Goal: Task Accomplishment & Management: Manage account settings

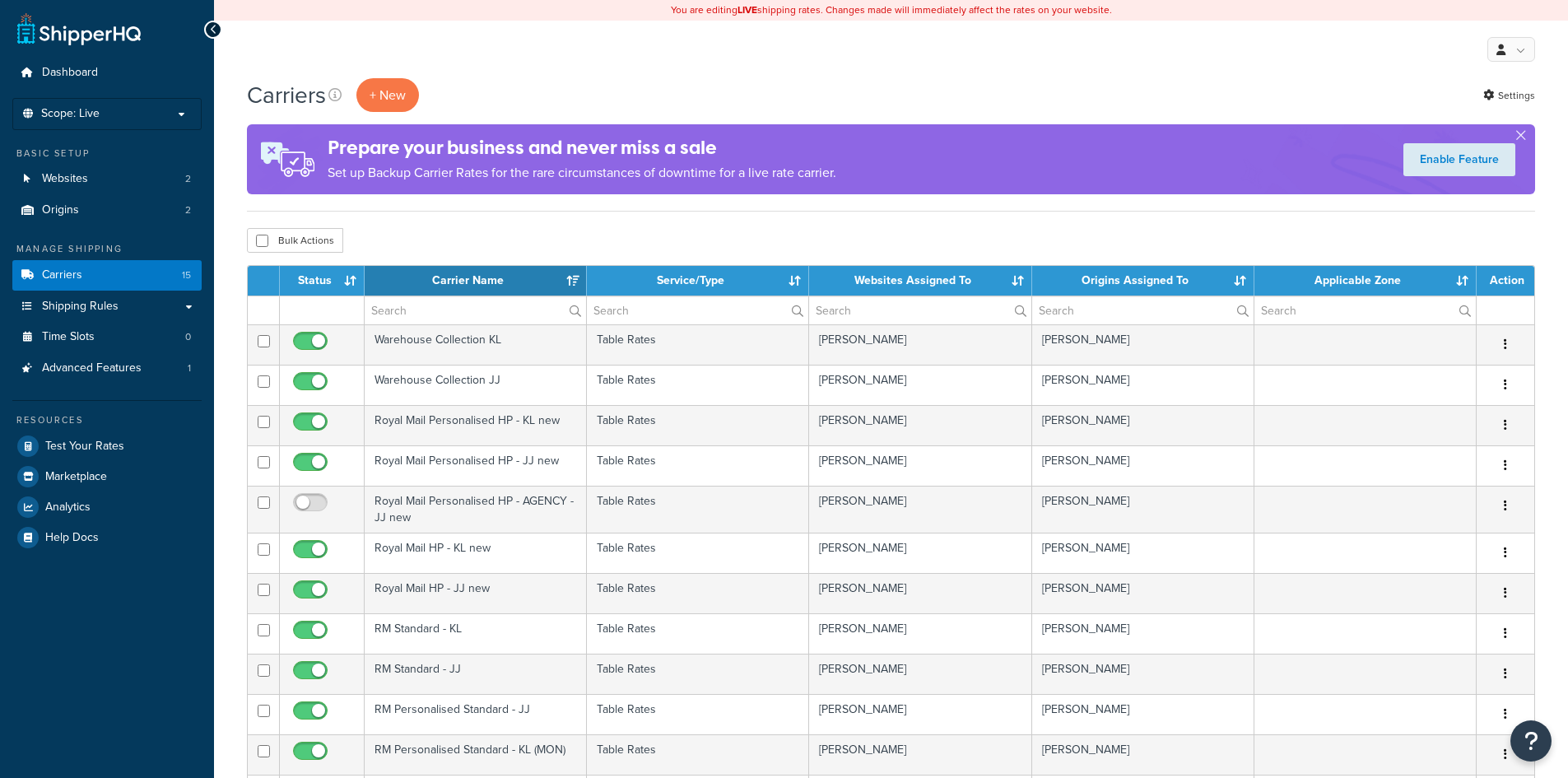
select select "15"
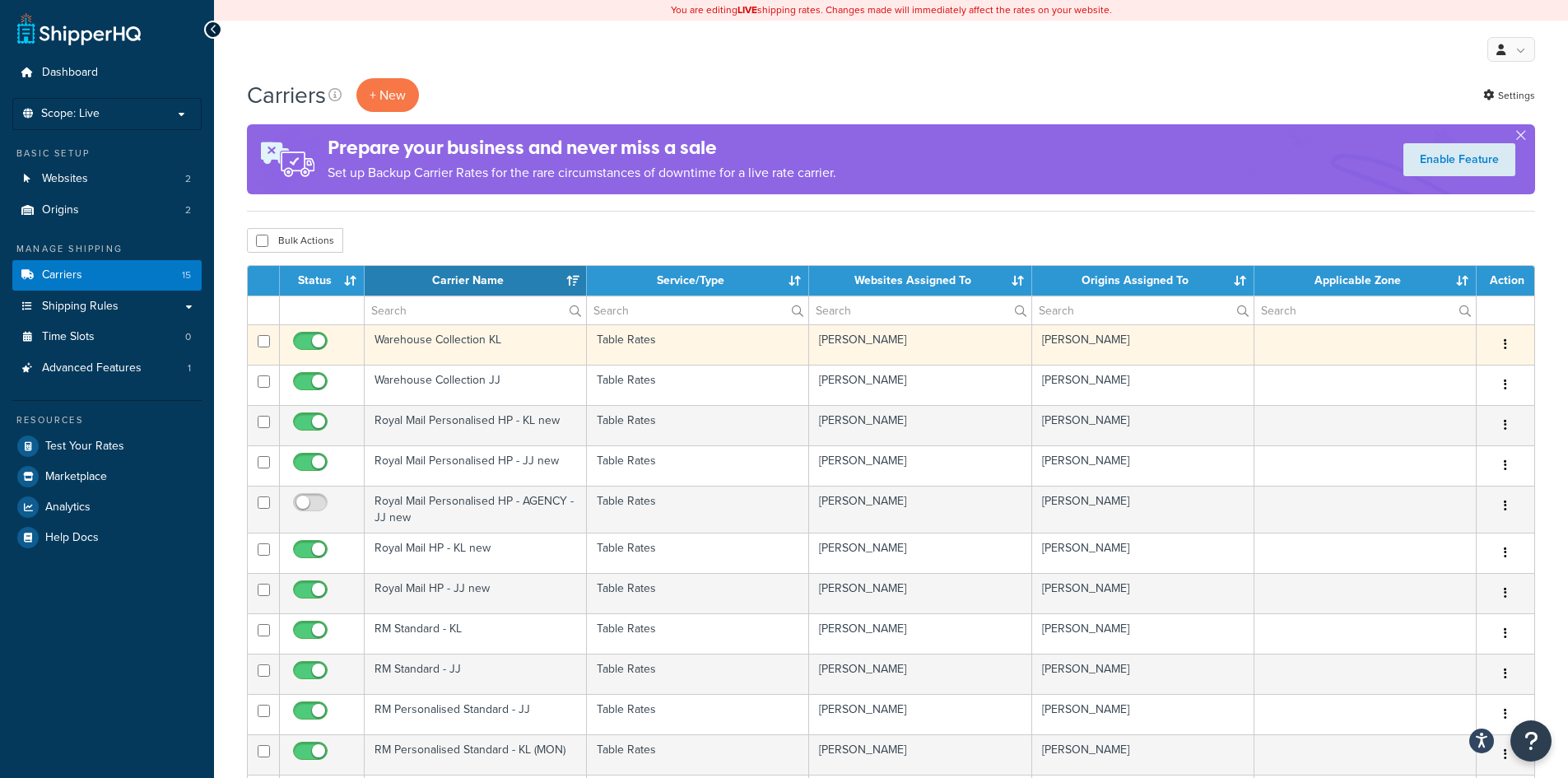
scroll to position [82, 0]
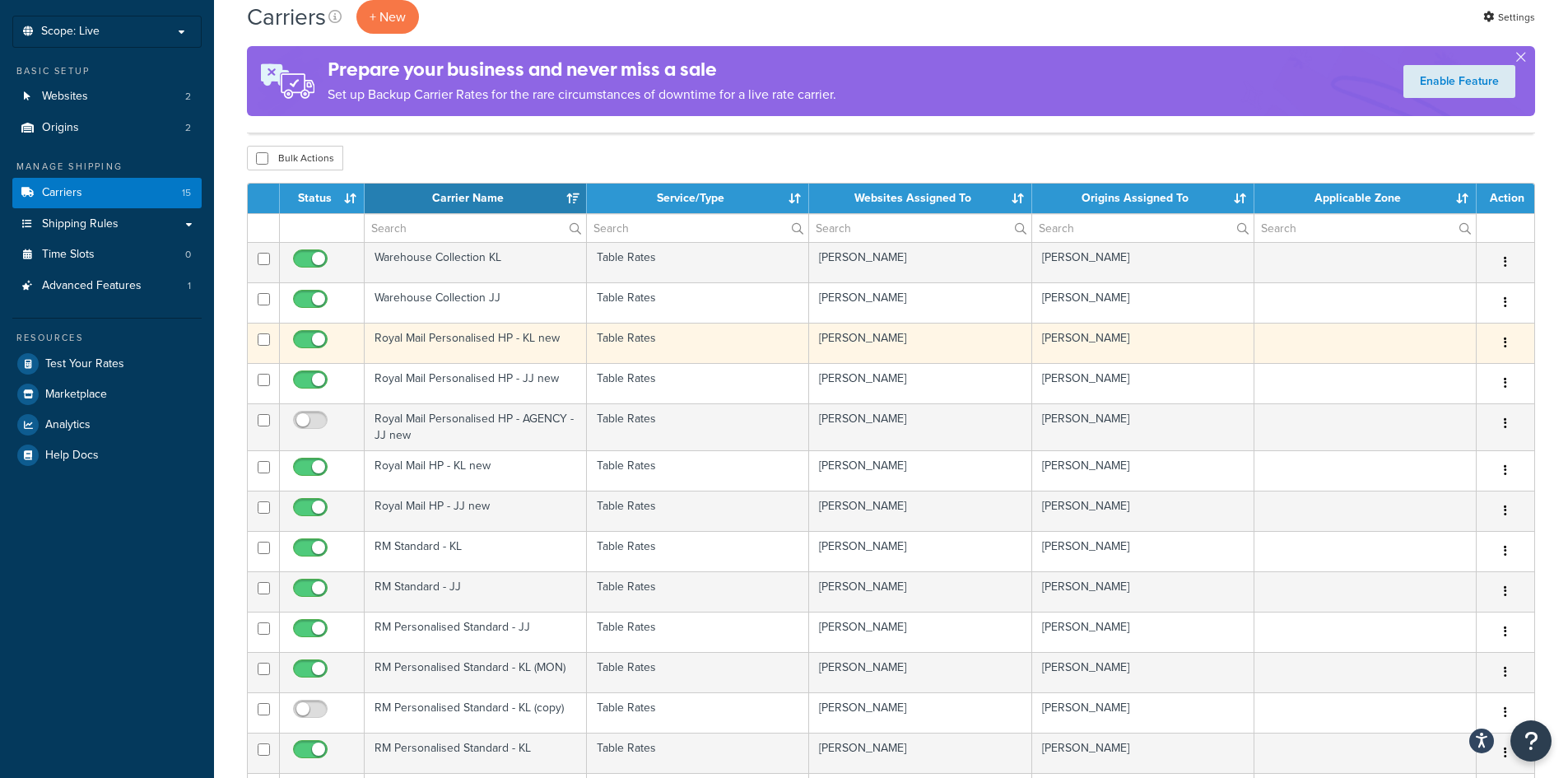
click at [721, 348] on td "Table Rates" at bounding box center [698, 342] width 222 height 40
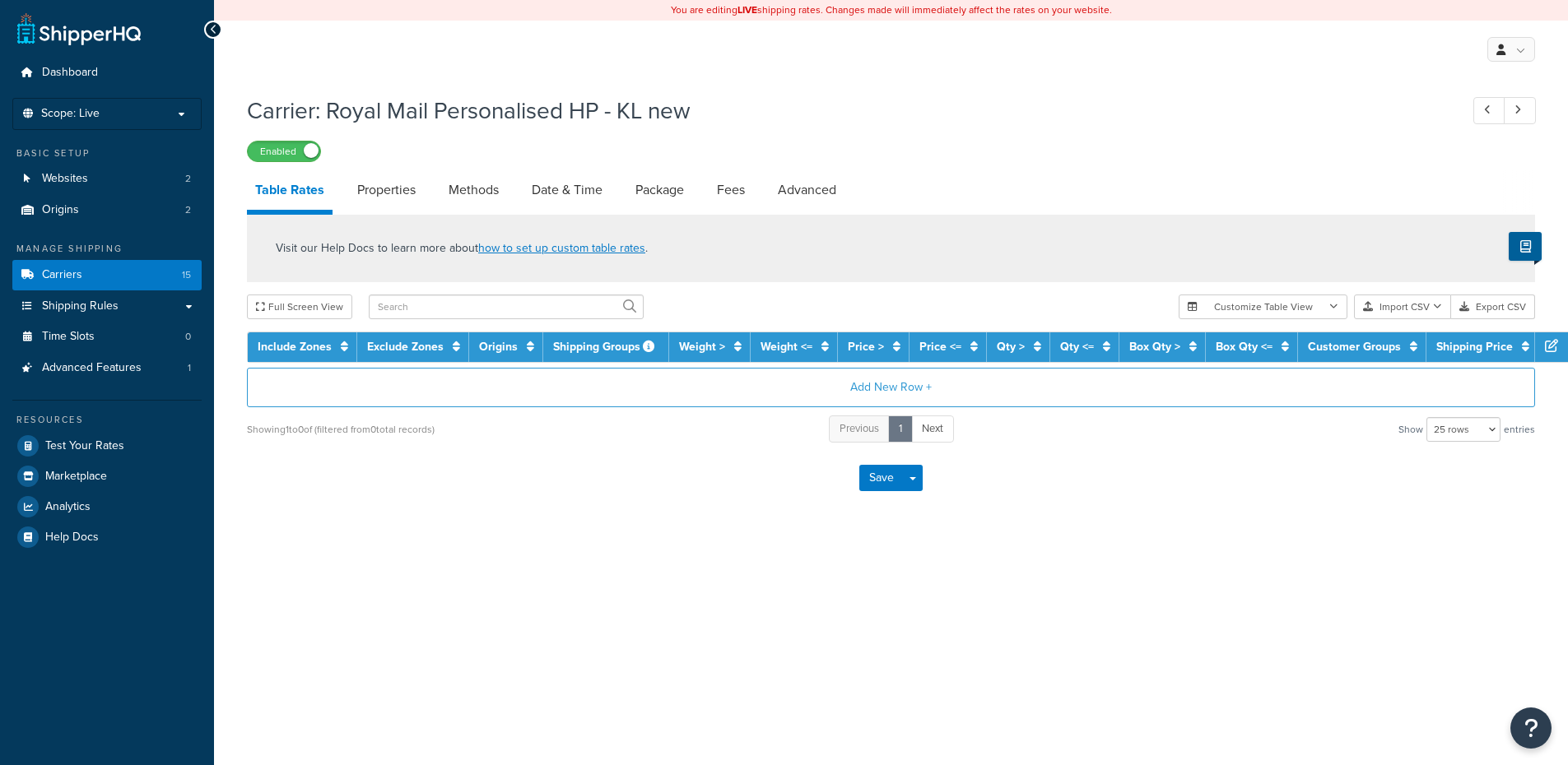
select select "25"
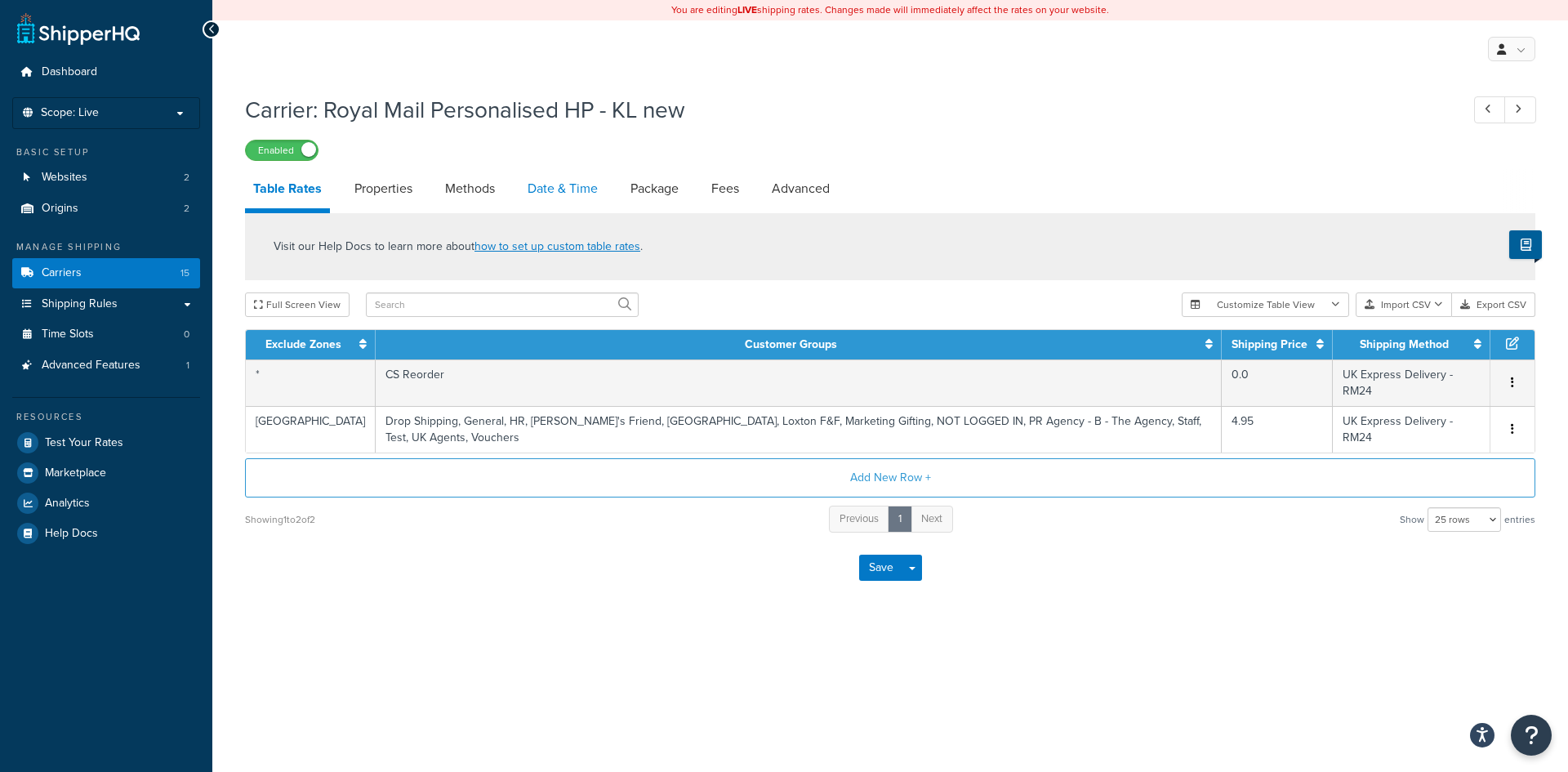
click at [582, 187] on link "Date & Time" at bounding box center [563, 188] width 87 height 39
select select "MMMd"
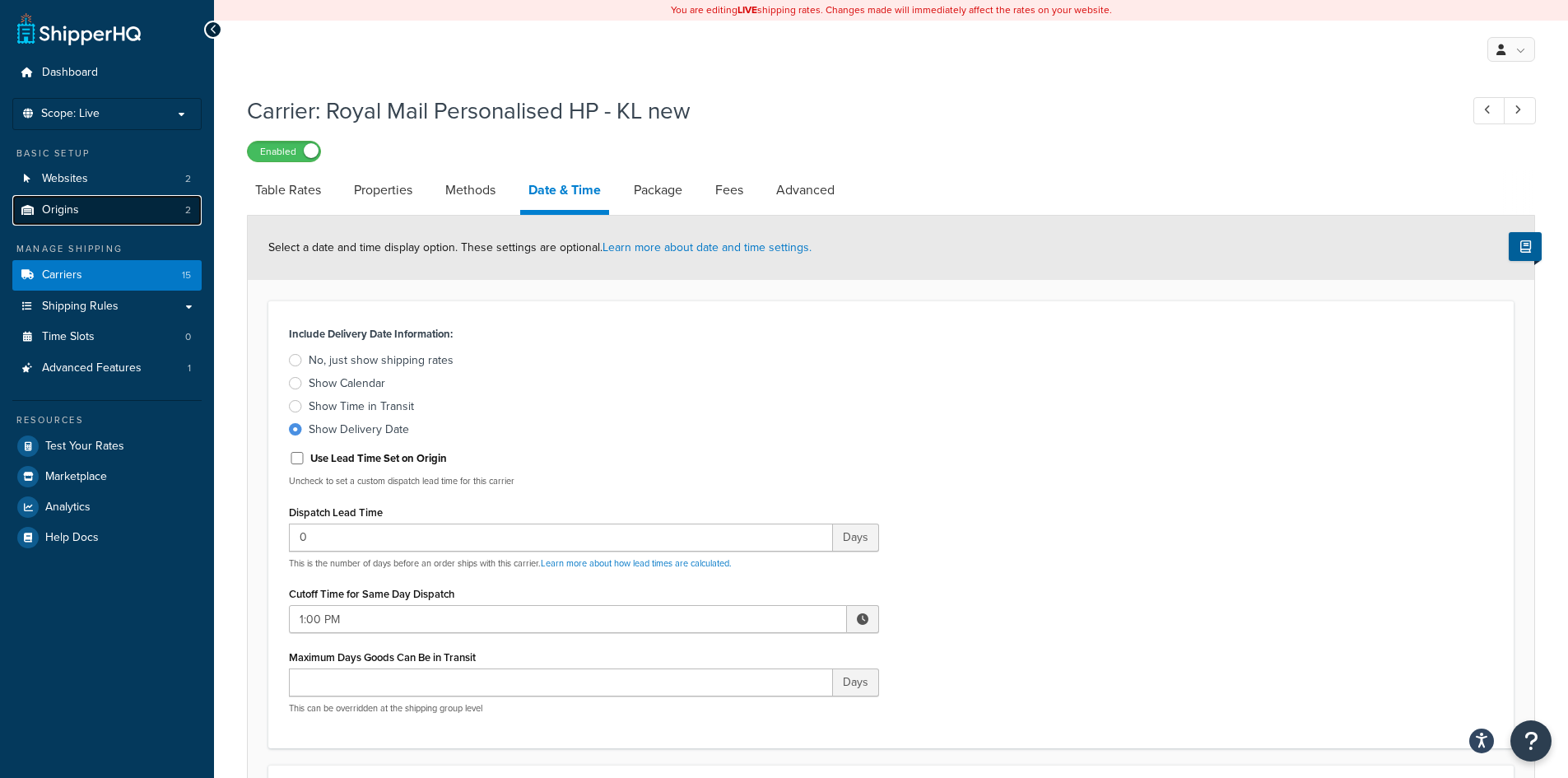
click at [107, 211] on link "Origins 2" at bounding box center [107, 210] width 190 height 31
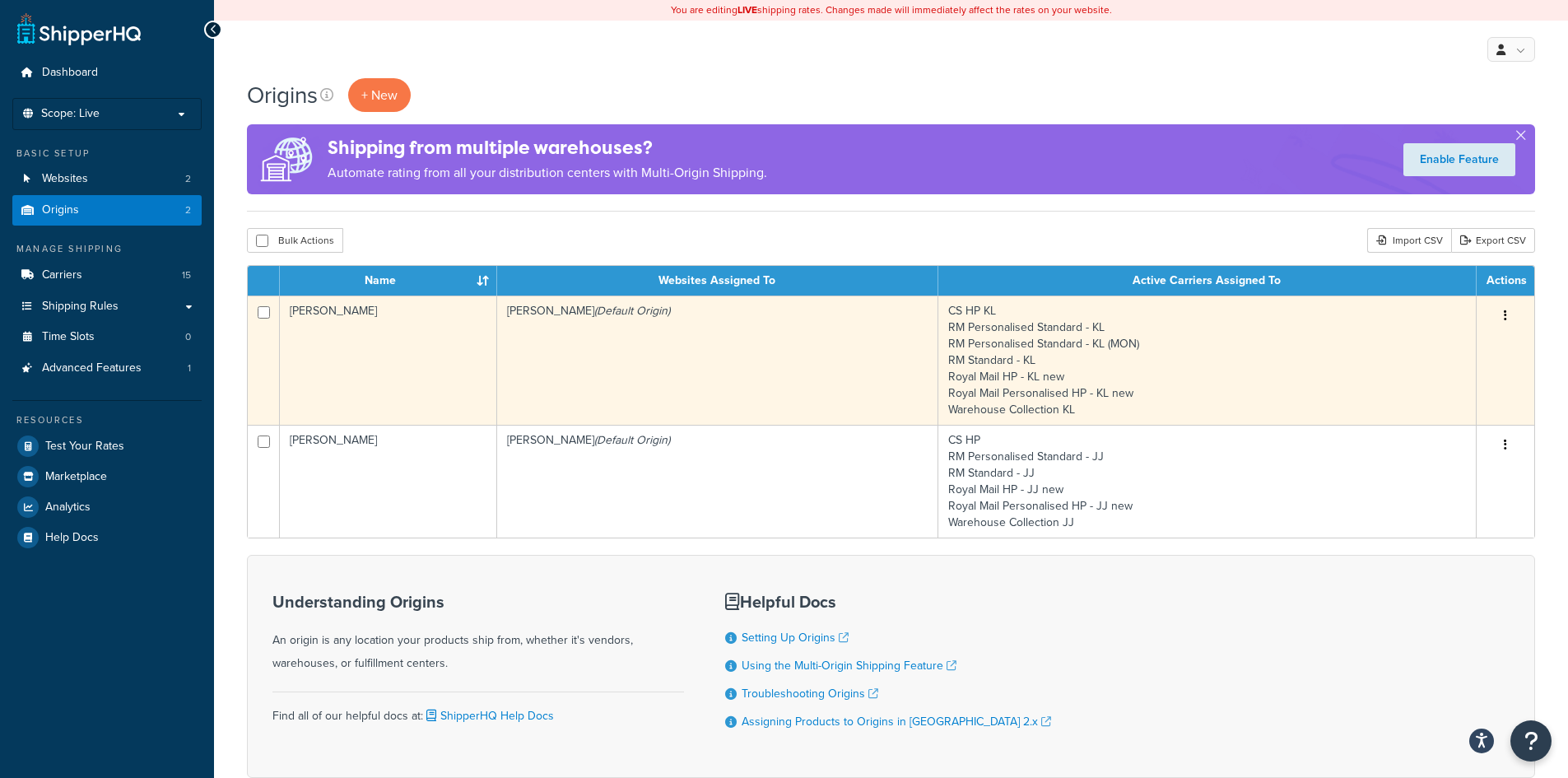
click at [684, 347] on td "Katie Loxton (Default Origin)" at bounding box center [717, 360] width 441 height 129
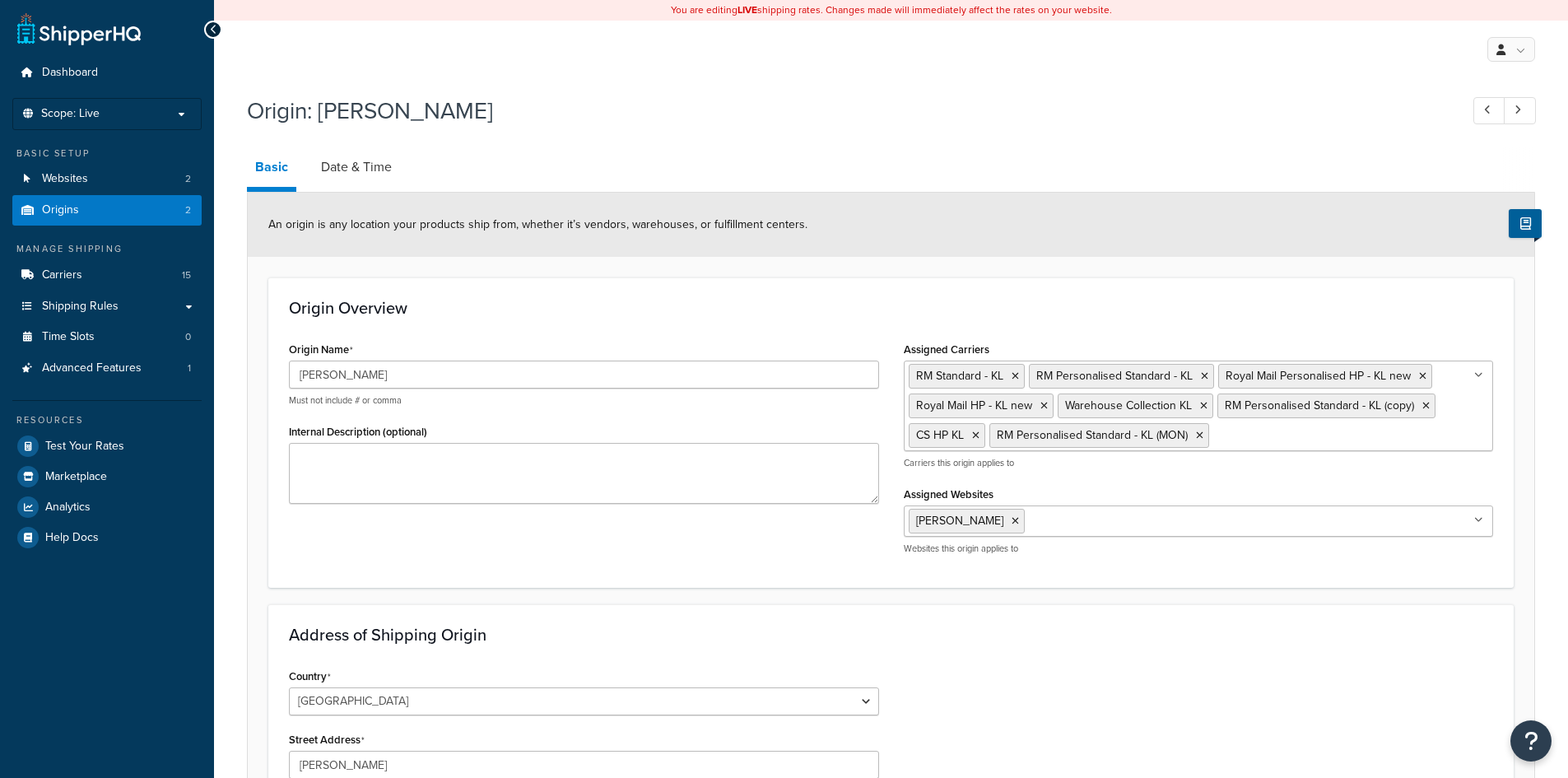
select select "1226"
click at [359, 167] on link "Date & Time" at bounding box center [356, 167] width 87 height 39
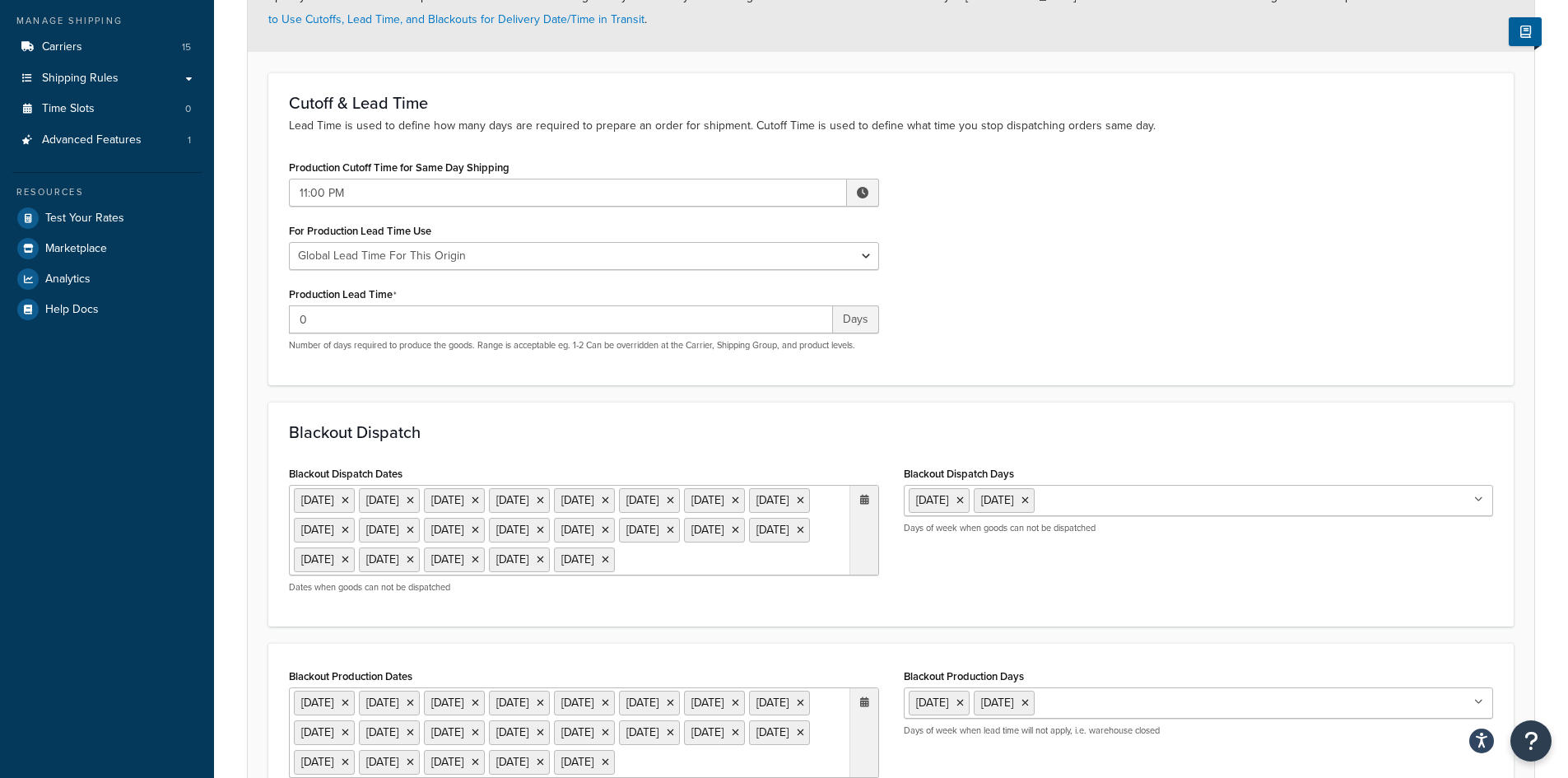
scroll to position [491, 0]
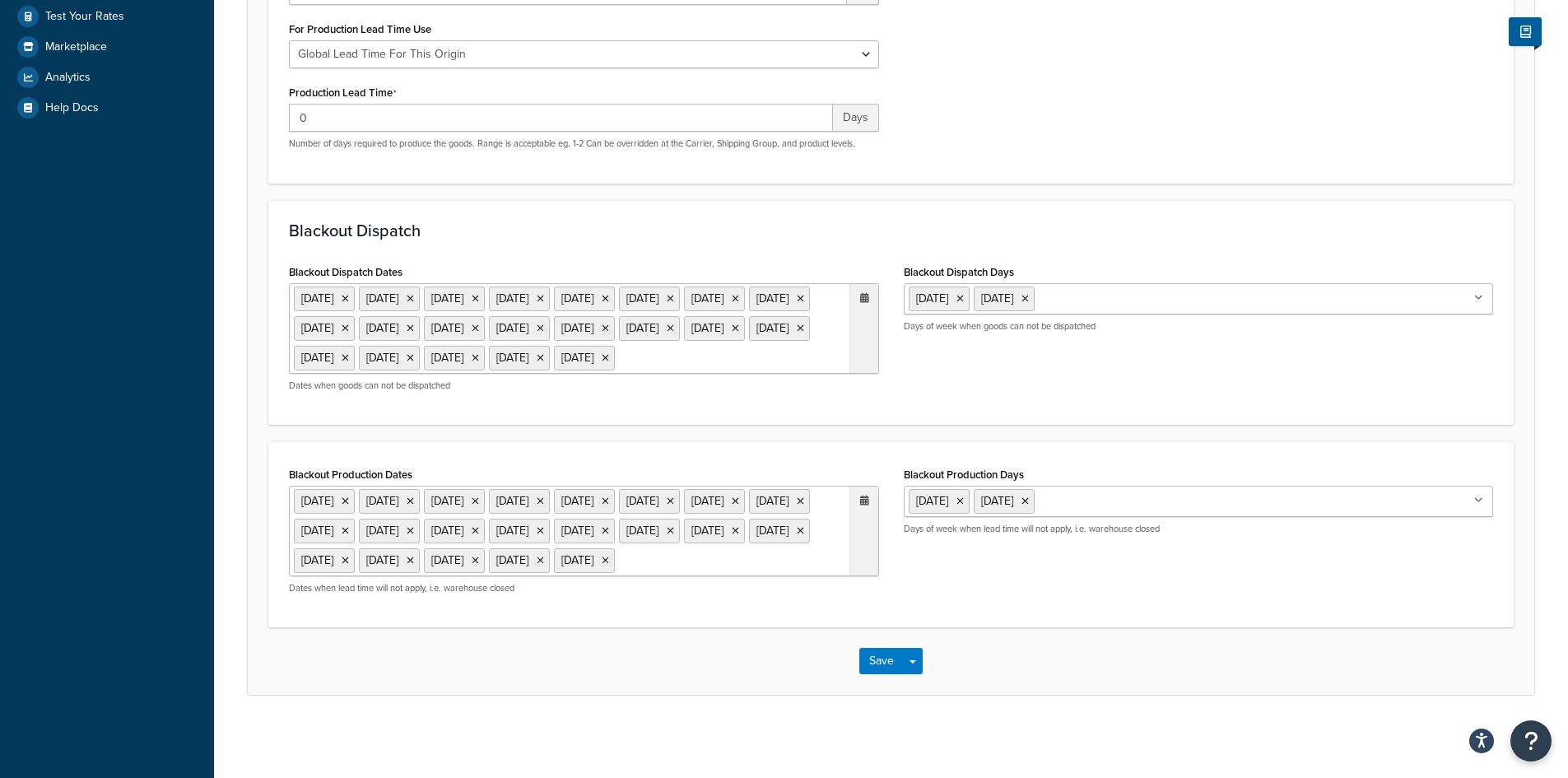
click at [821, 334] on ul "25 Dec 2021 26 Dec 2021 3 Jan 2022 27 Dec 2021 28 Dec 2021 1 Jan 2022 2 Jan 202…" at bounding box center [584, 328] width 591 height 91
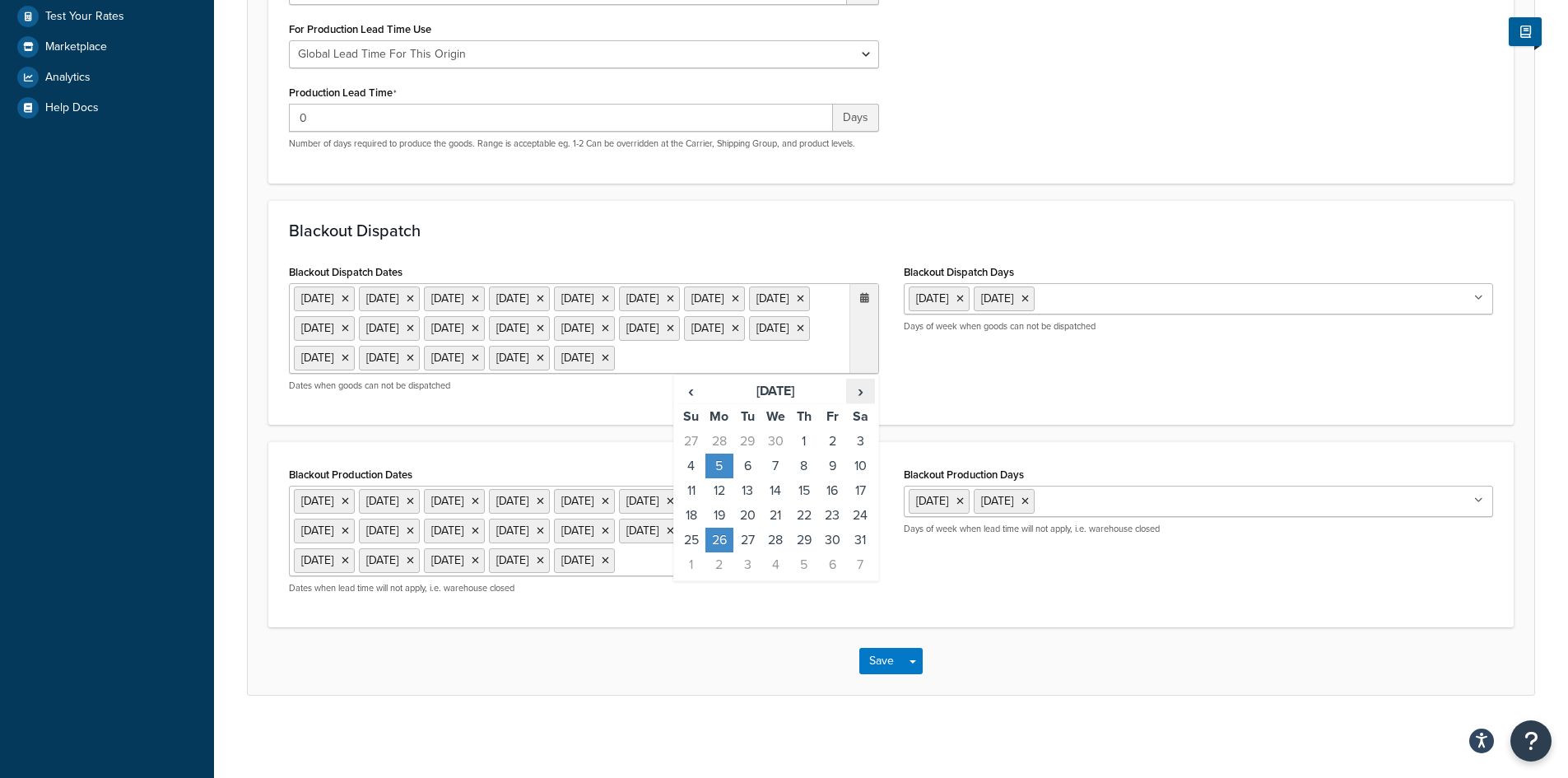
click at [860, 379] on span "›" at bounding box center [860, 390] width 26 height 23
click at [715, 527] on td "25" at bounding box center [720, 540] width 28 height 24
click at [938, 589] on div "Blackout Production Dates 25 Dec 2021 26 Dec 2021 3 Jan 2022 27 Dec 2021 28 Dec…" at bounding box center [891, 534] width 1229 height 144
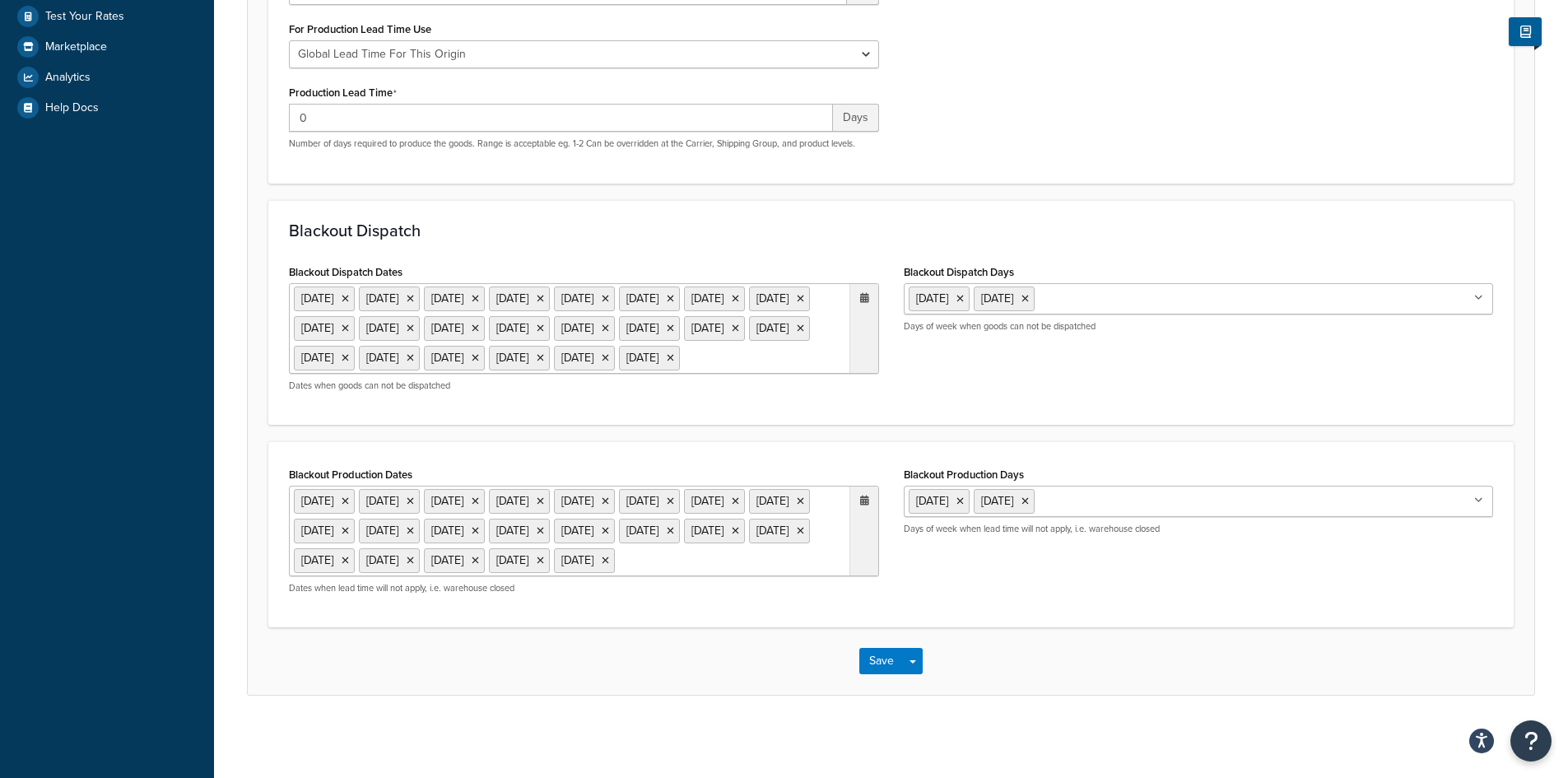
click at [862, 499] on icon at bounding box center [865, 499] width 9 height 10
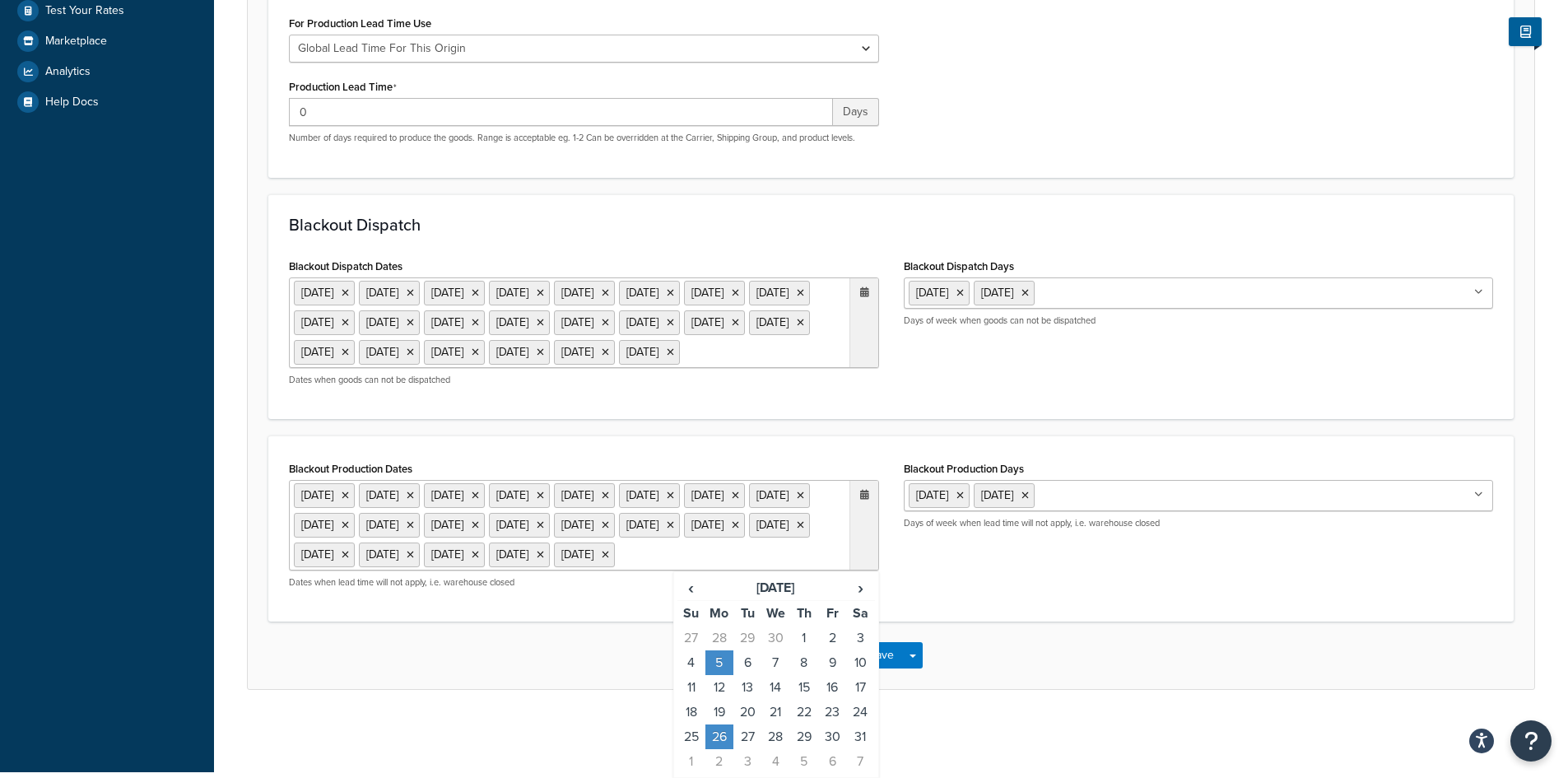
scroll to position [525, 0]
click at [866, 587] on span "›" at bounding box center [860, 588] width 26 height 23
click at [862, 587] on span "›" at bounding box center [860, 588] width 26 height 23
click at [859, 589] on span "›" at bounding box center [860, 588] width 26 height 23
click at [719, 736] on td "25" at bounding box center [720, 736] width 28 height 24
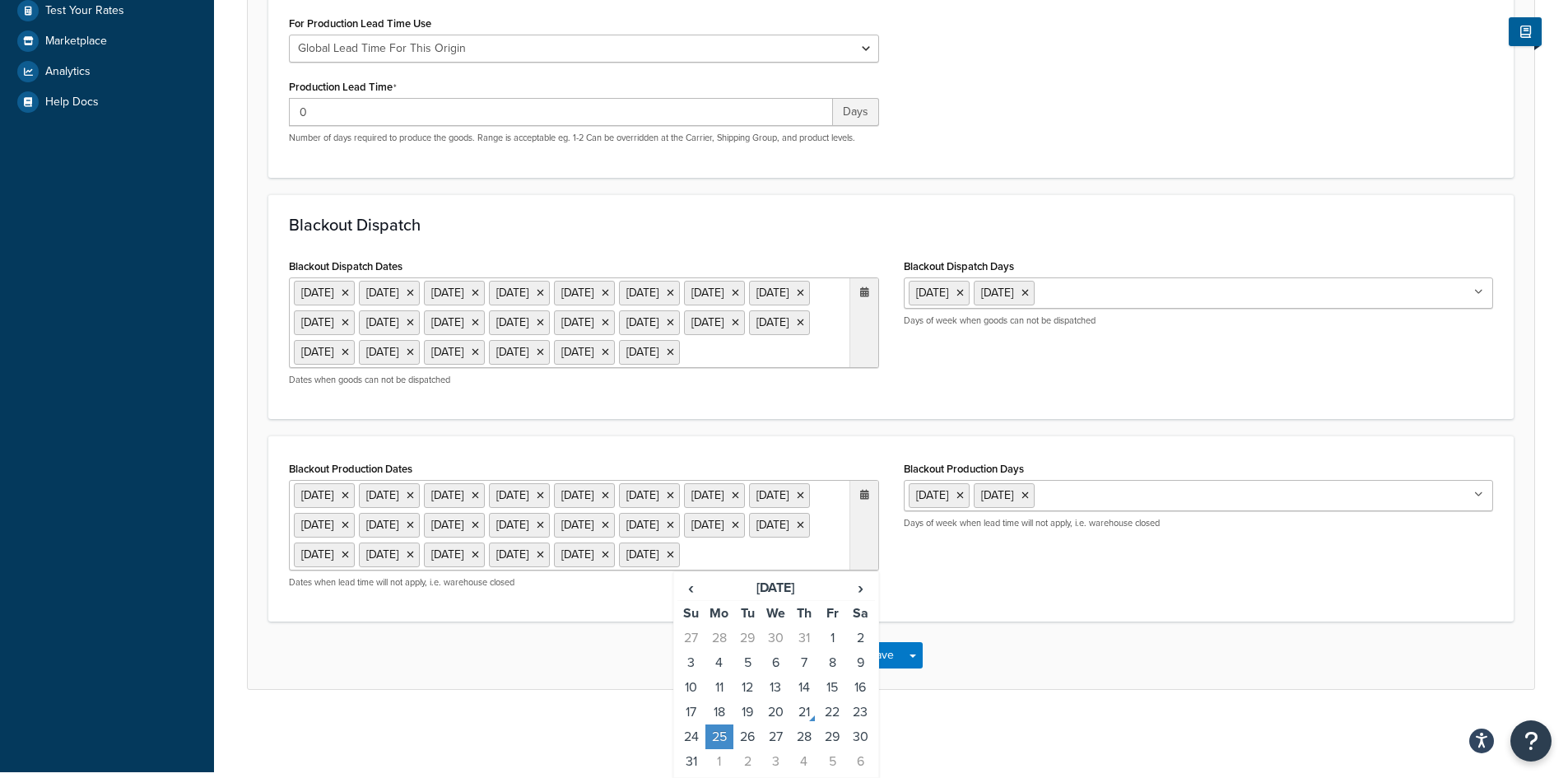
click at [1127, 601] on div "Blackout Production Dates 25 Dec 2021 26 Dec 2021 3 Jan 2022 27 Dec 2021 28 Dec…" at bounding box center [891, 528] width 1229 height 144
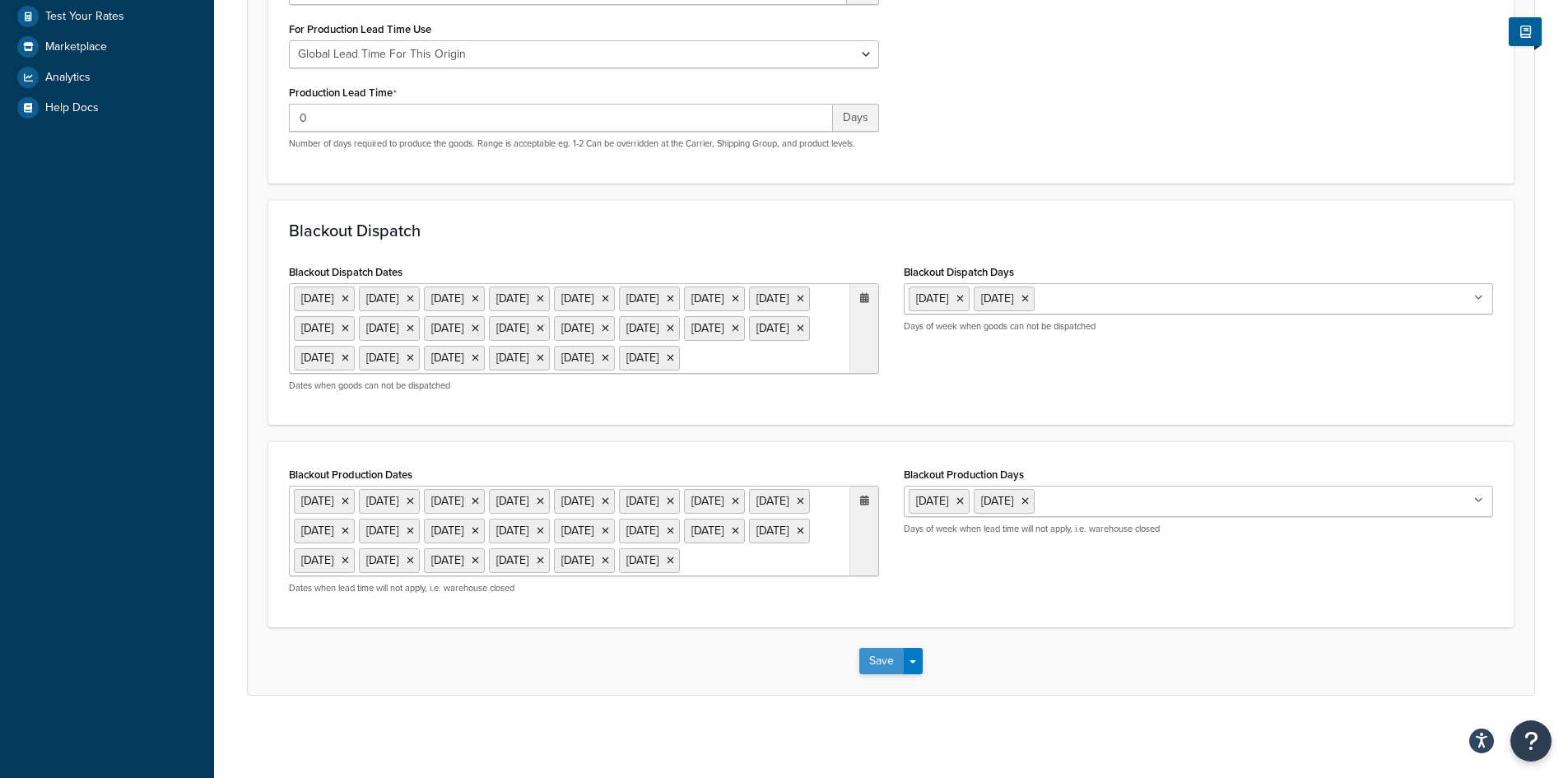
click at [889, 674] on button "Save" at bounding box center [881, 661] width 45 height 26
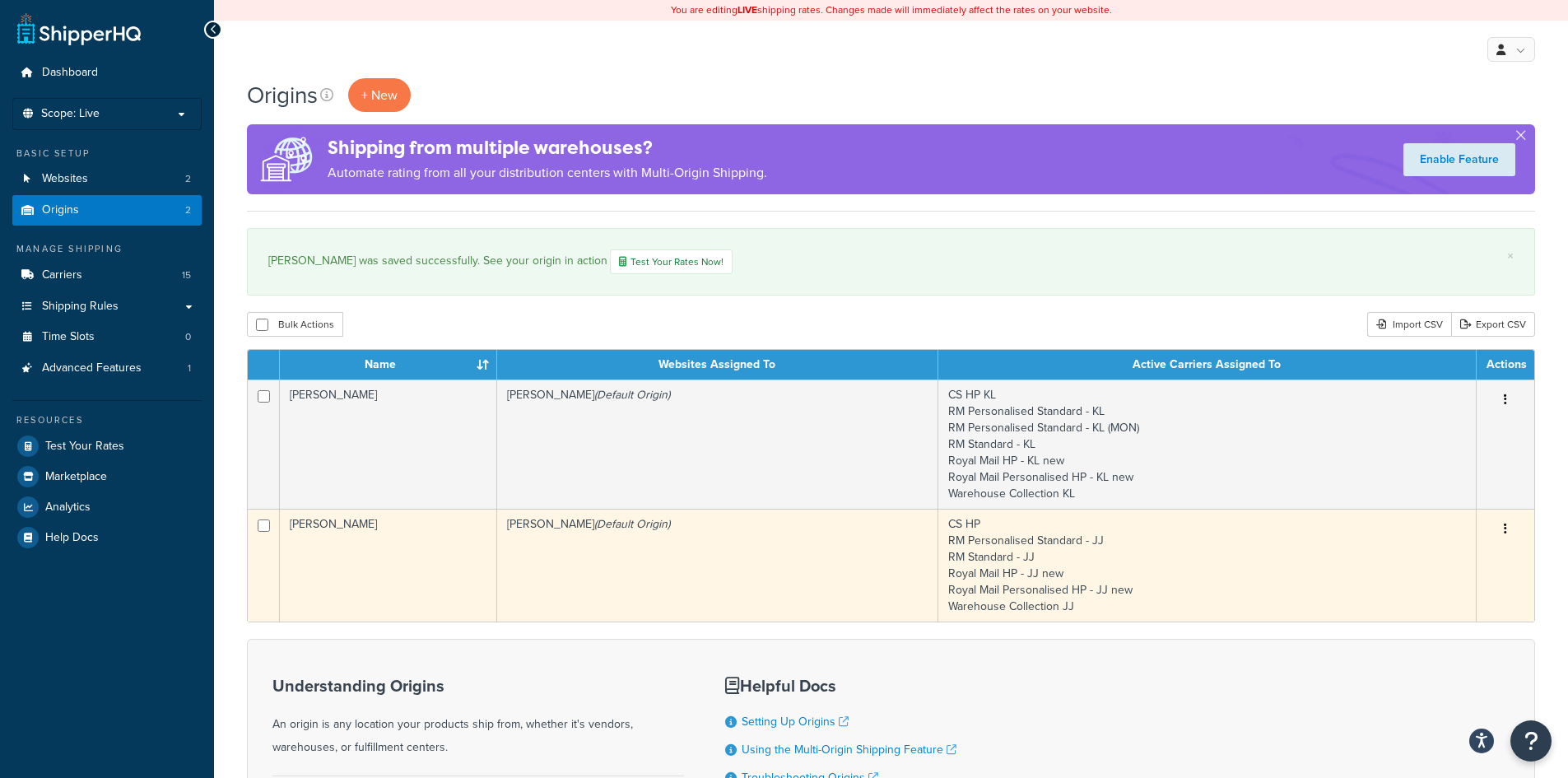
click at [695, 609] on td "[PERSON_NAME] (Default Origin)" at bounding box center [717, 564] width 441 height 113
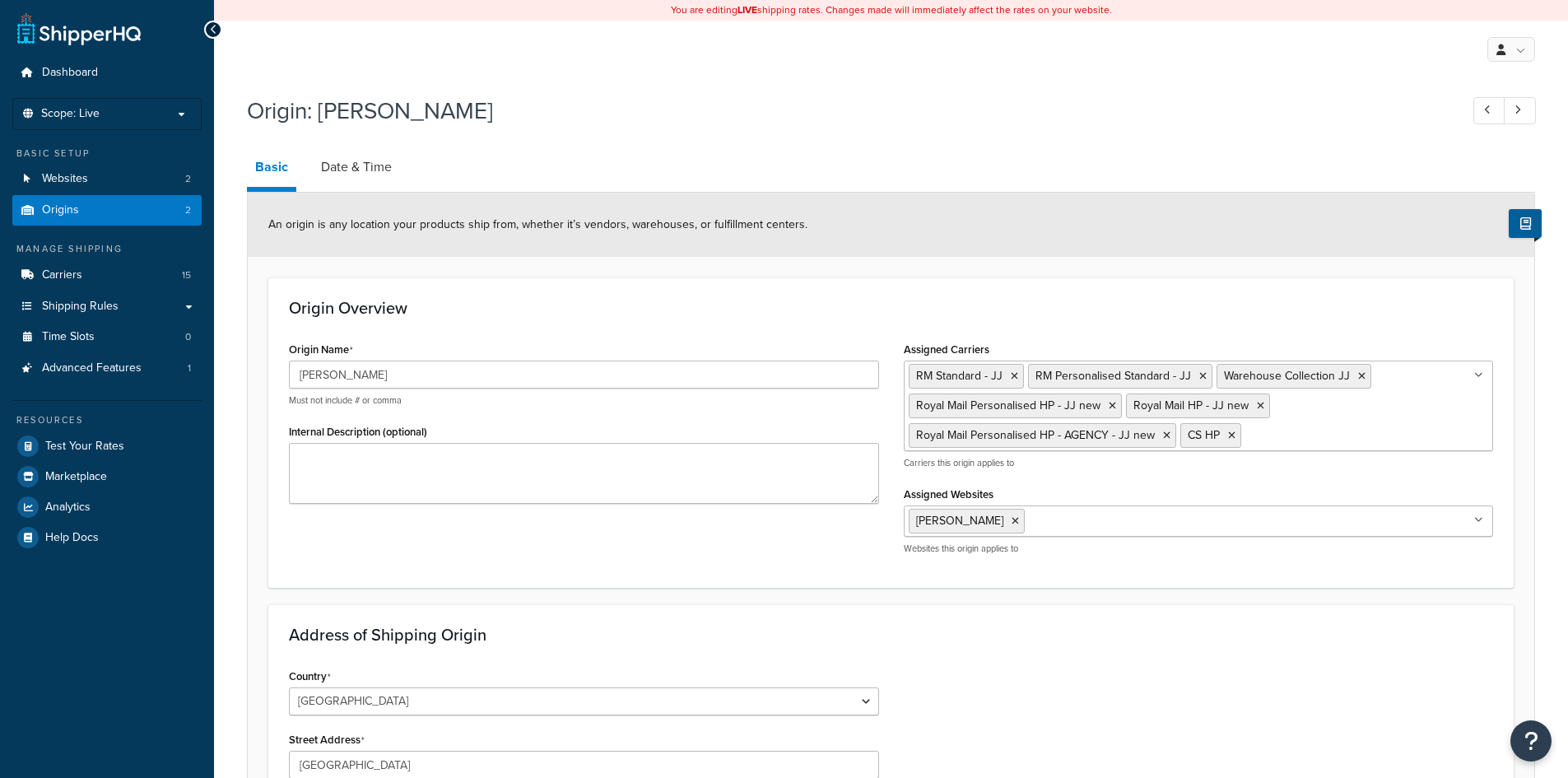
select select "1226"
click at [349, 174] on link "Date & Time" at bounding box center [356, 167] width 87 height 39
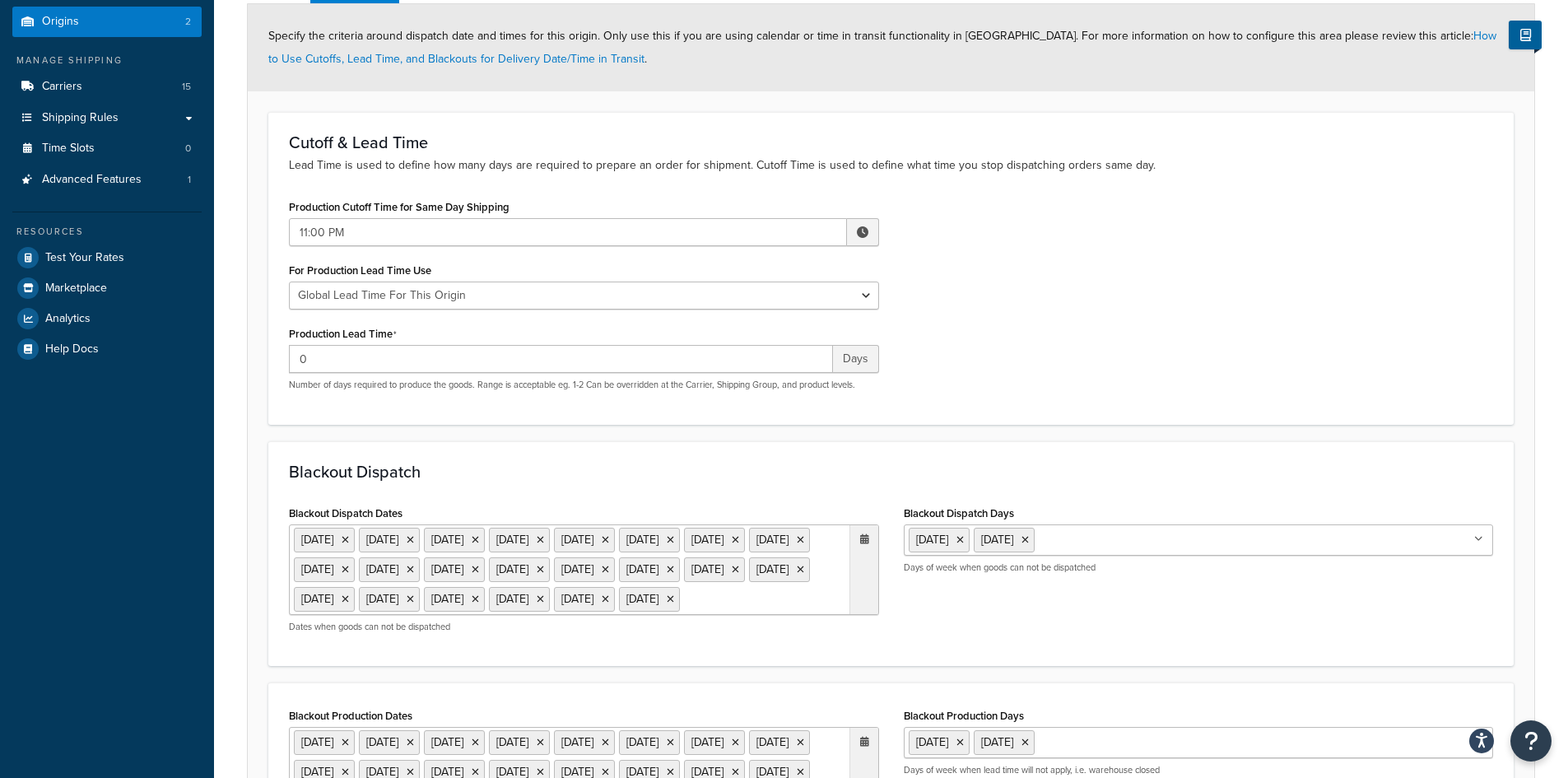
scroll to position [329, 0]
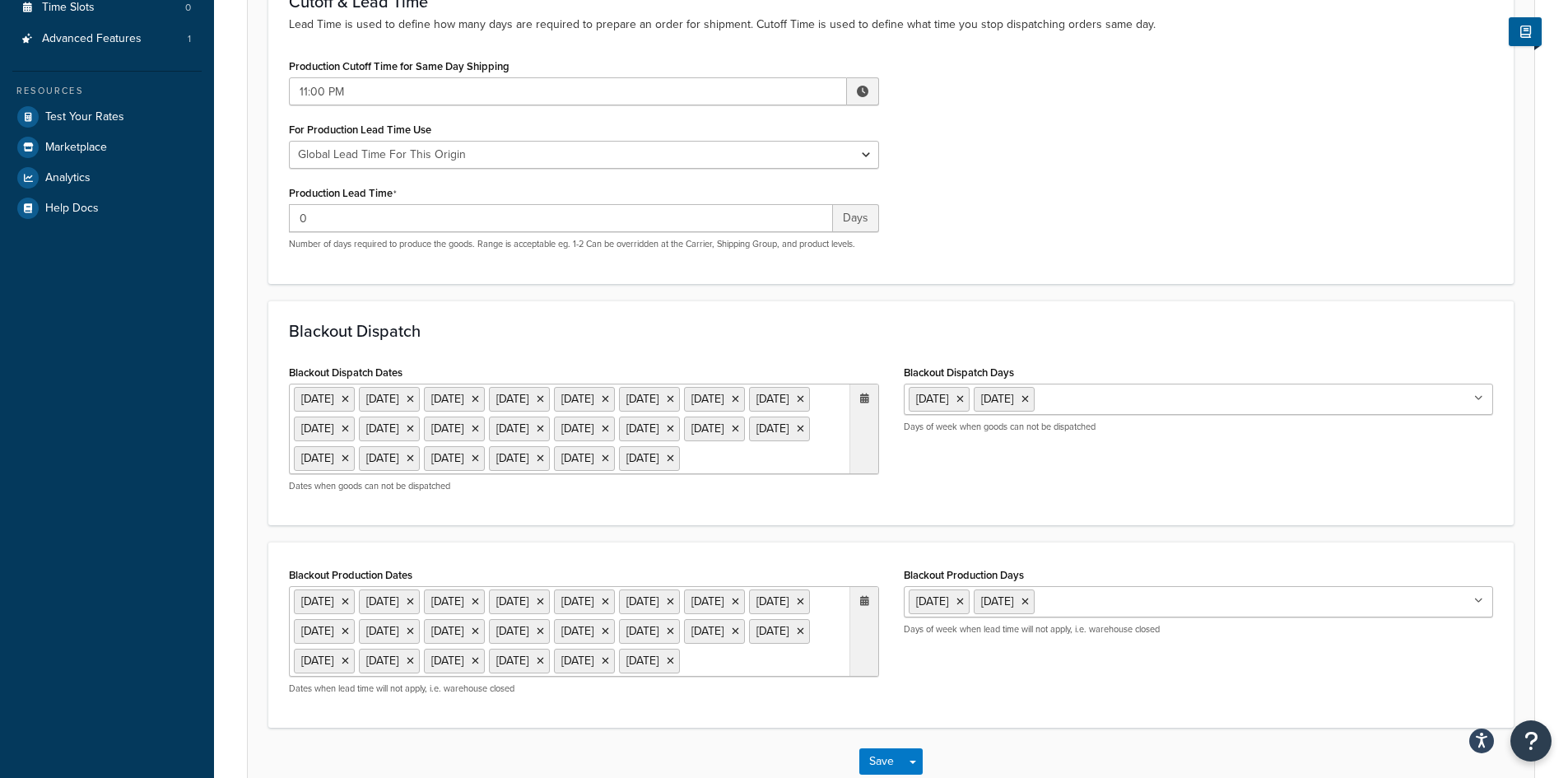
click at [864, 408] on div at bounding box center [864, 429] width 29 height 89
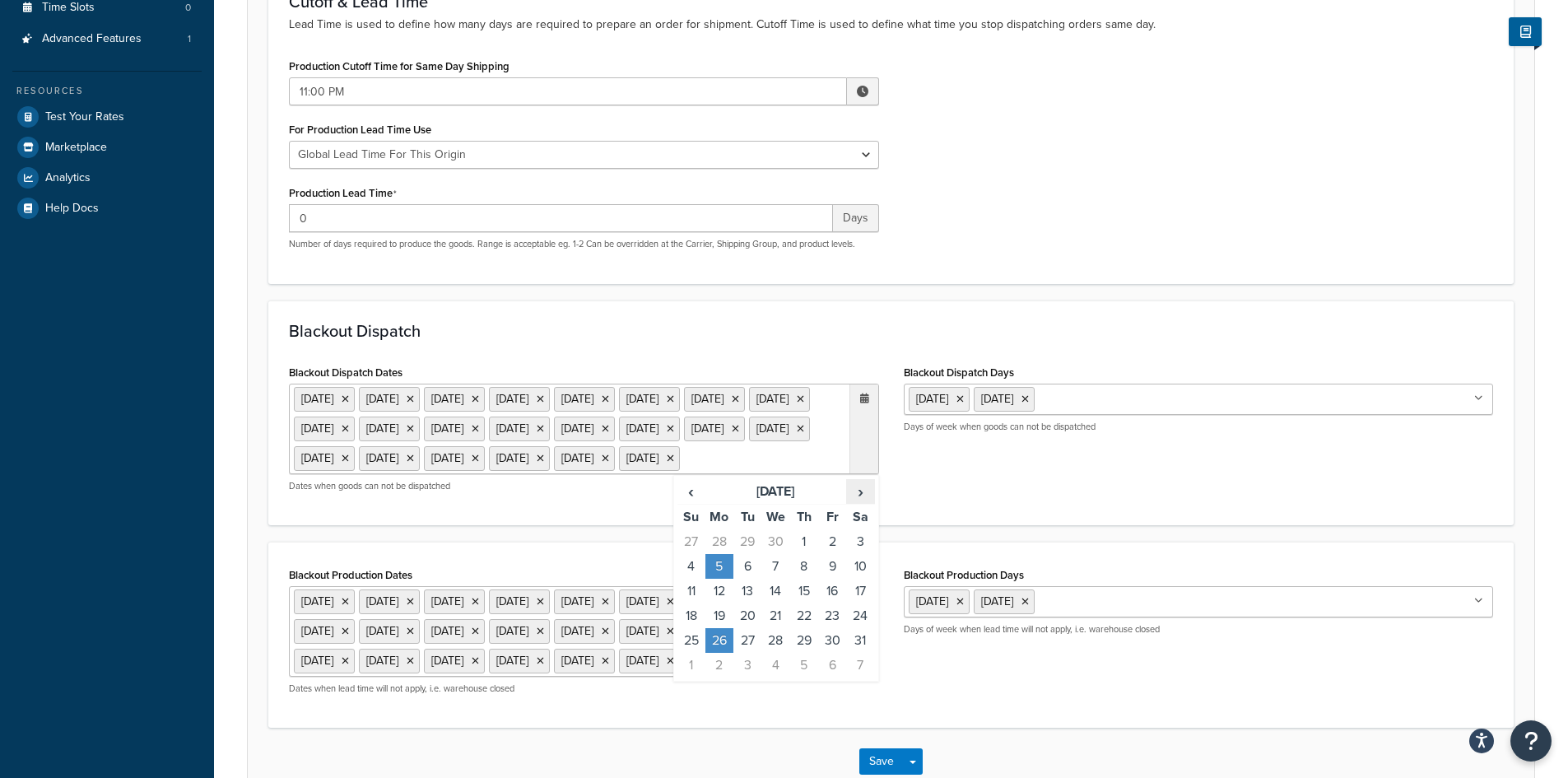
click at [866, 503] on span "›" at bounding box center [860, 491] width 26 height 23
click at [720, 652] on td "25" at bounding box center [720, 640] width 28 height 24
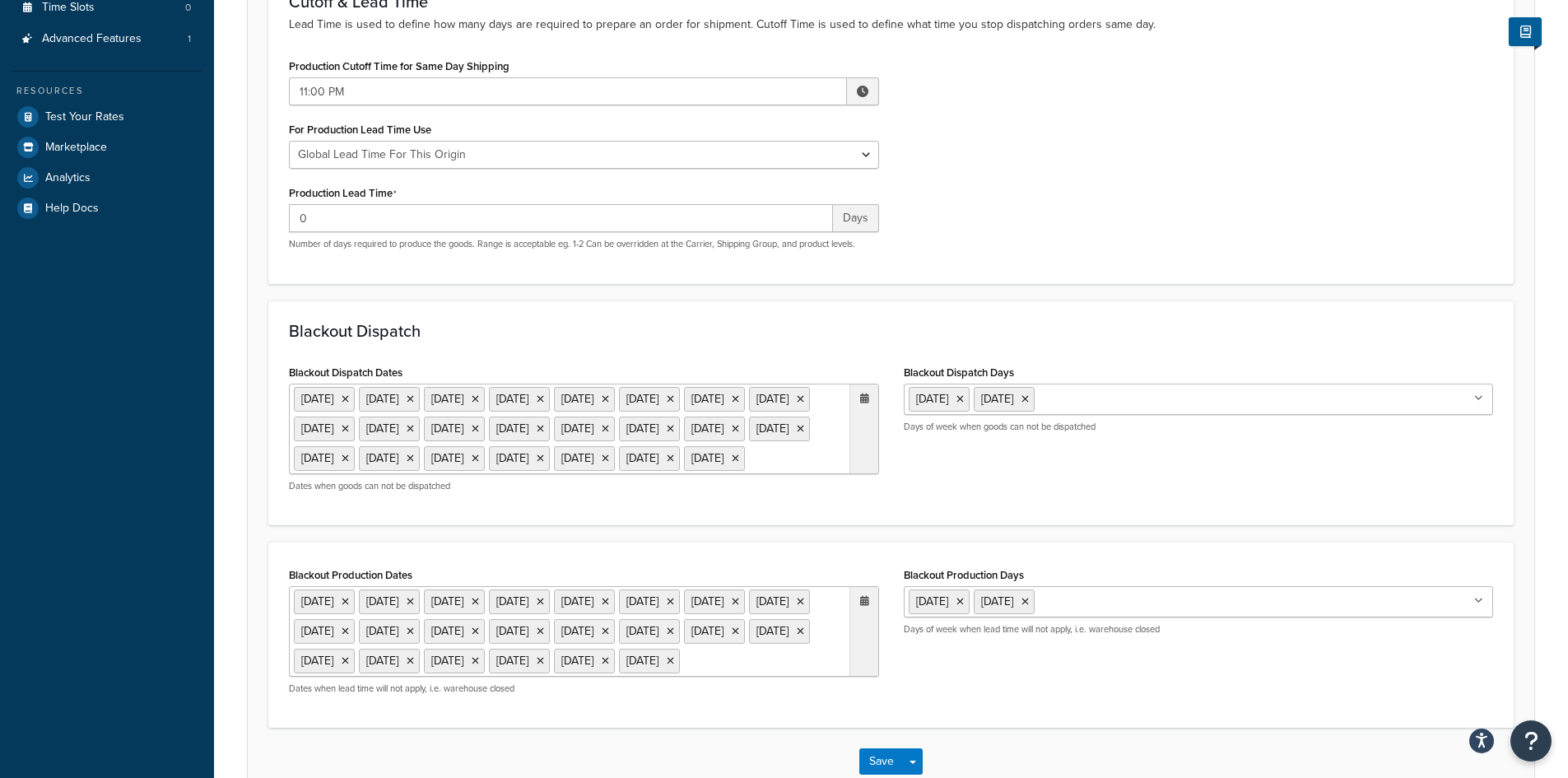
click at [970, 505] on div "Blackout Dispatch Dates 25 Dec 2021 26 Dec 2021 27 Dec 2021 28 Dec 2021 2 Jan 2…" at bounding box center [891, 432] width 1229 height 144
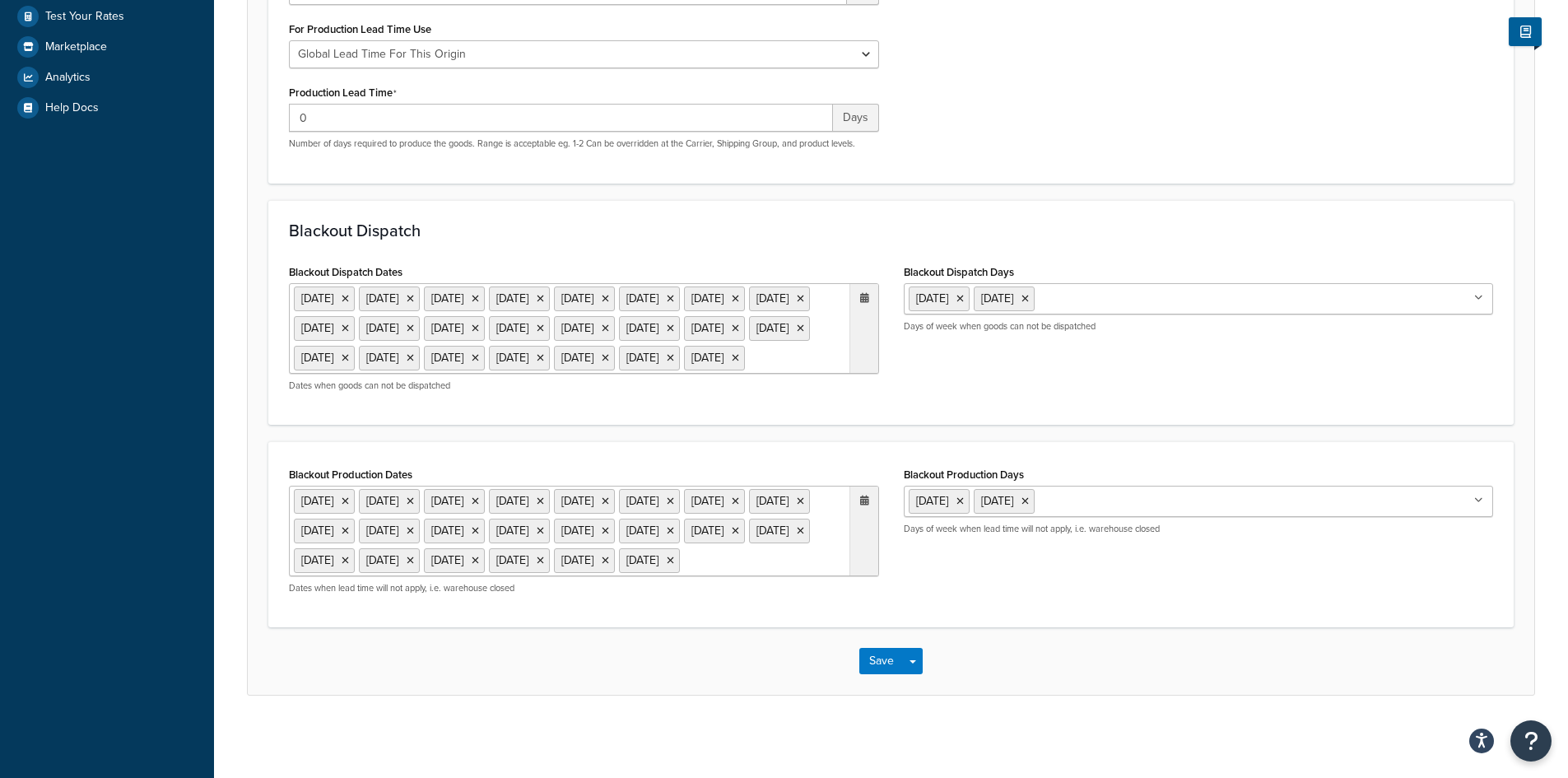
scroll to position [493, 0]
click at [863, 496] on icon at bounding box center [865, 499] width 9 height 10
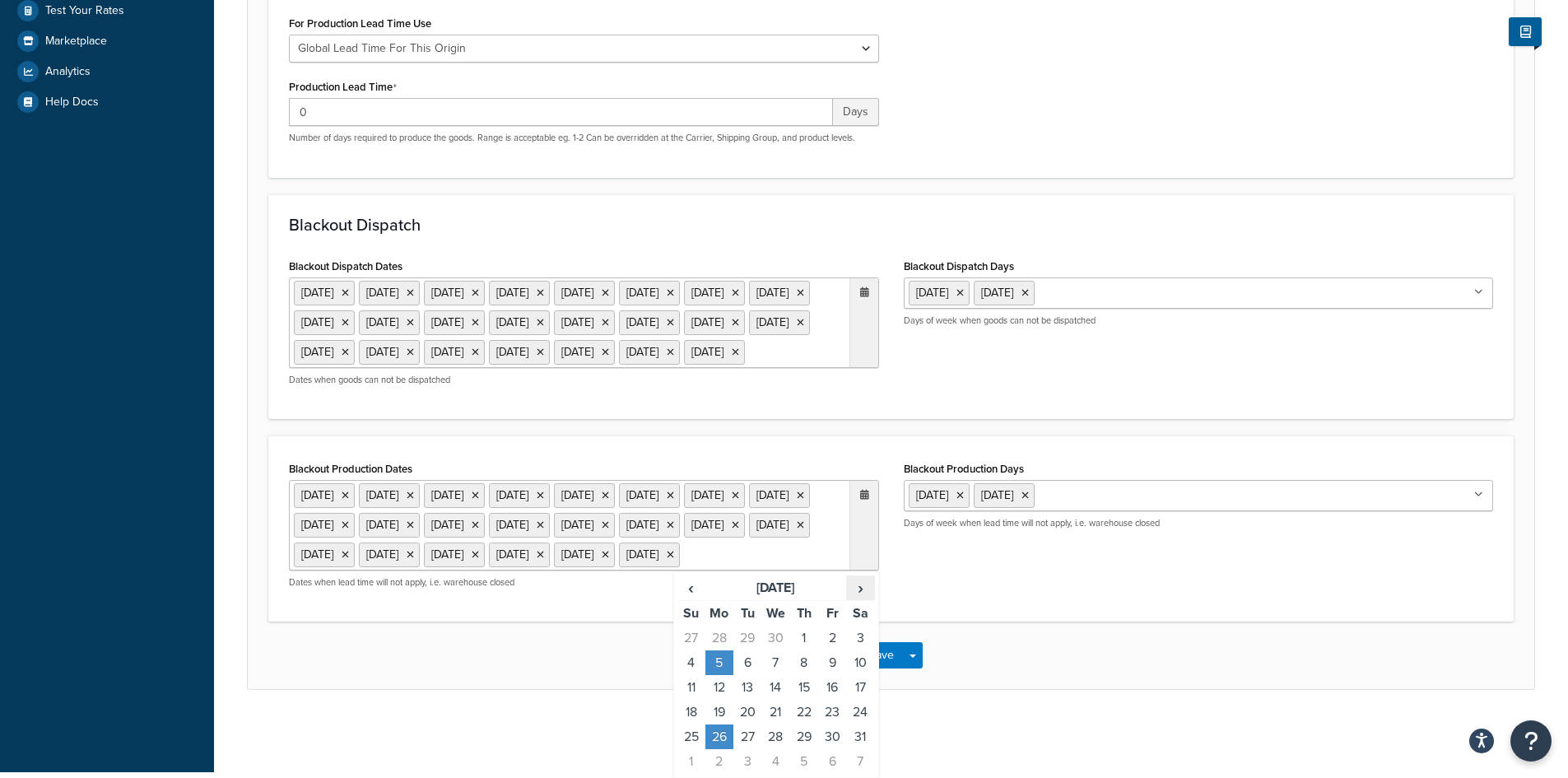
click at [867, 599] on span "›" at bounding box center [860, 588] width 26 height 23
click at [724, 735] on td "25" at bounding box center [720, 736] width 28 height 24
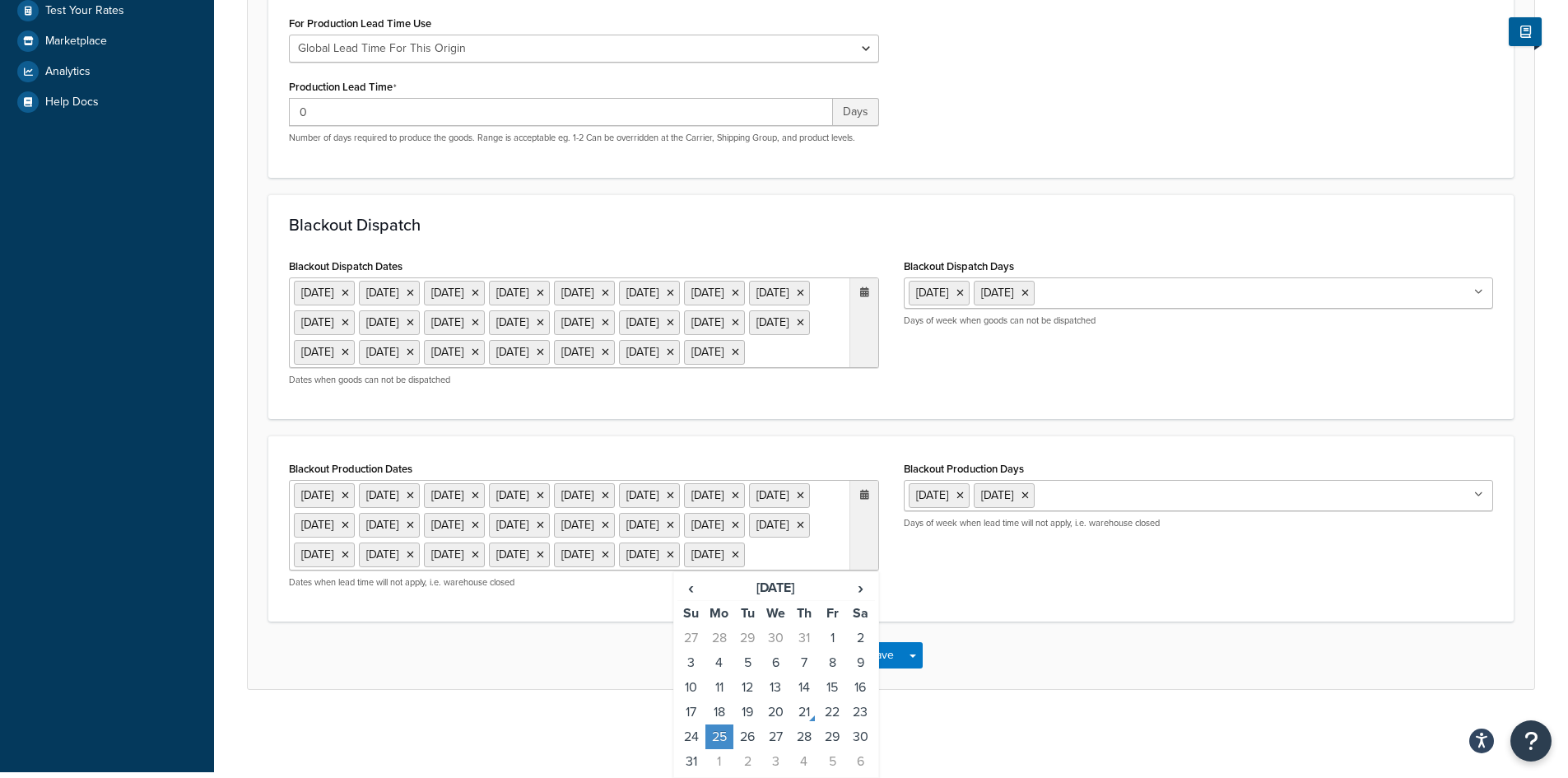
click at [1071, 531] on div "Blackout Production Dates 25 Dec 2021 26 Dec 2021 1 Jan 2022 27 Dec 2021 28 Dec…" at bounding box center [891, 528] width 1229 height 144
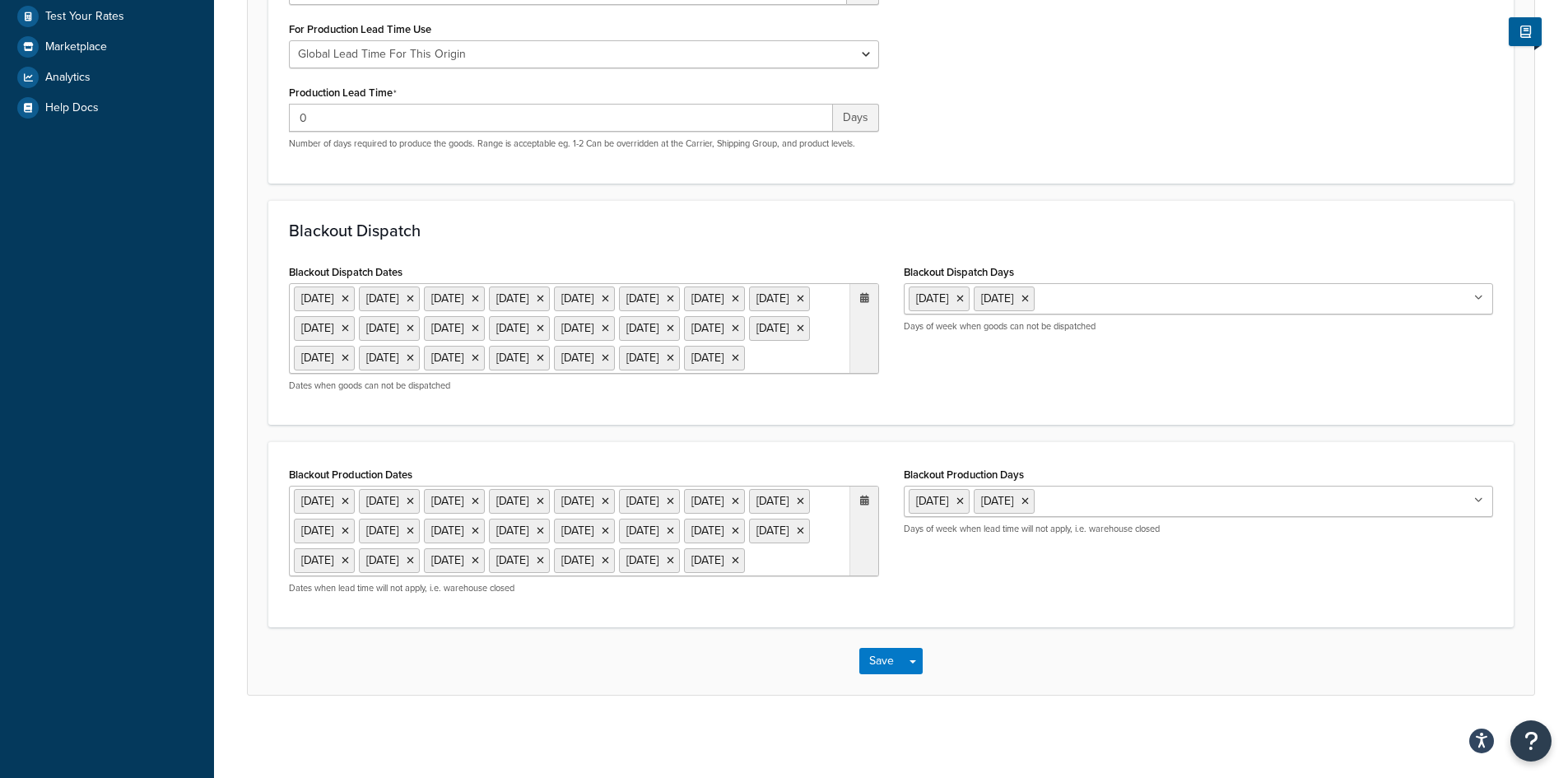
scroll to position [550, 0]
click at [875, 667] on button "Save" at bounding box center [881, 661] width 45 height 26
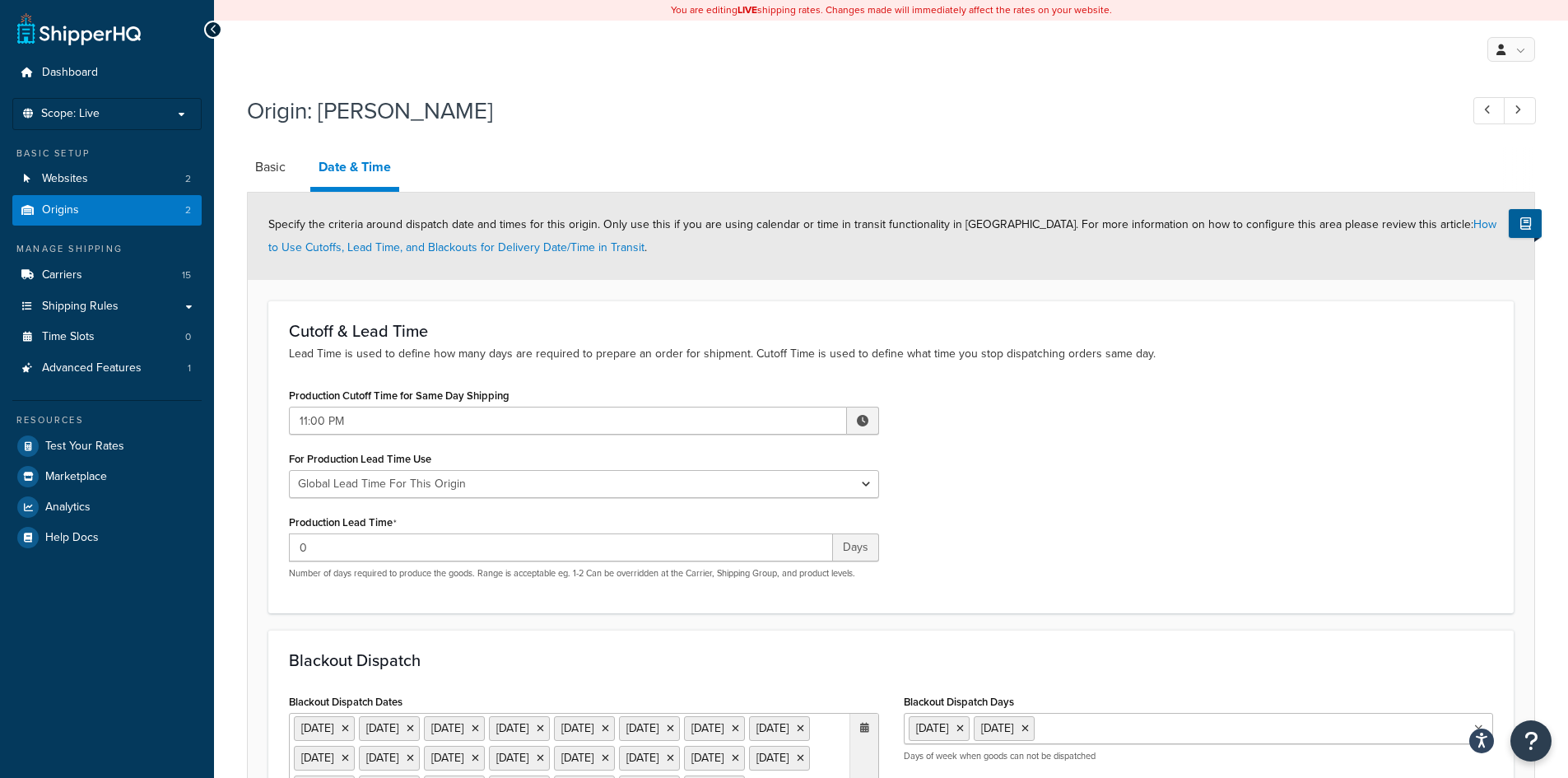
scroll to position [52, 0]
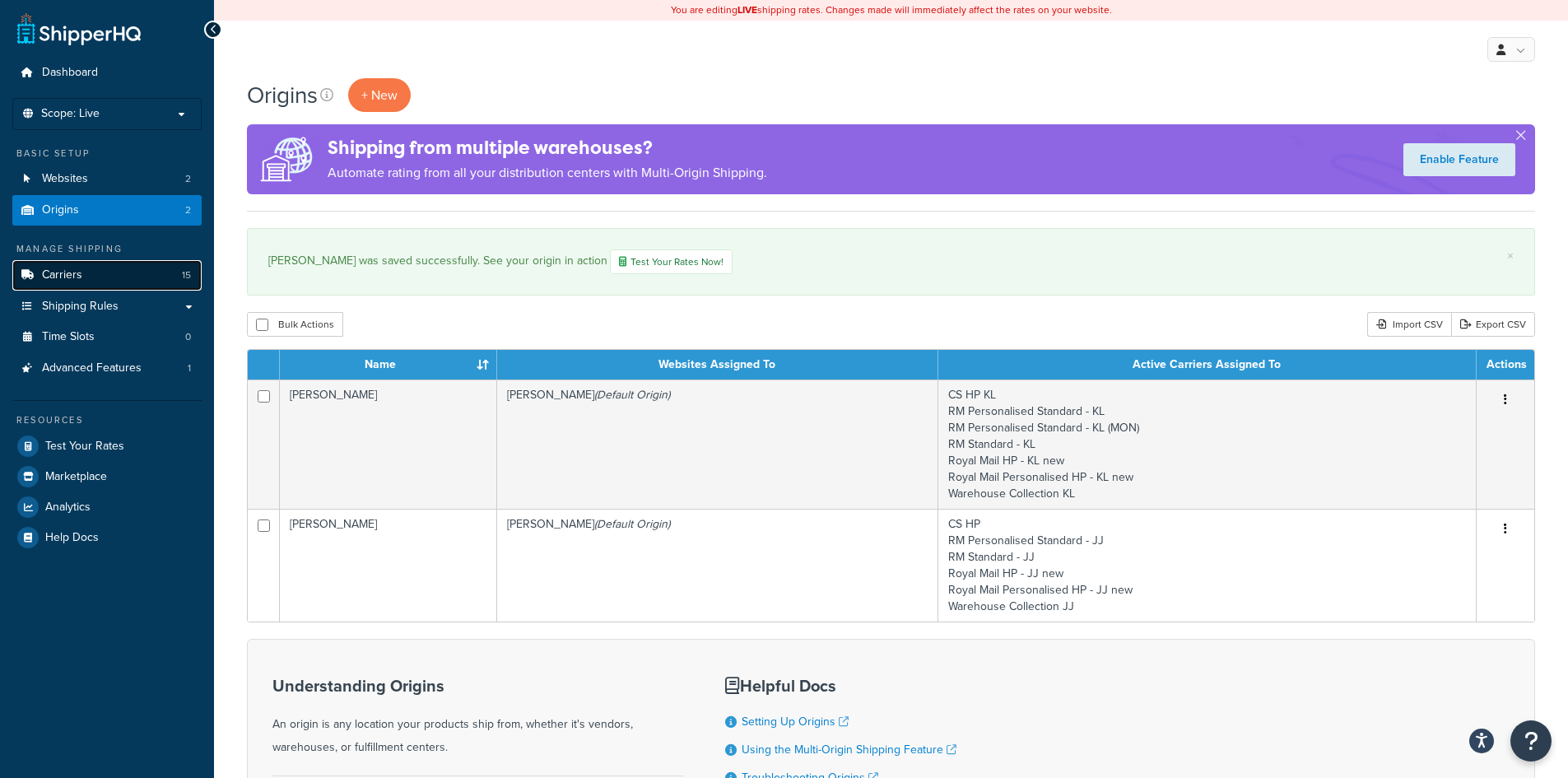
click at [86, 270] on link "Carriers 15" at bounding box center [107, 275] width 190 height 31
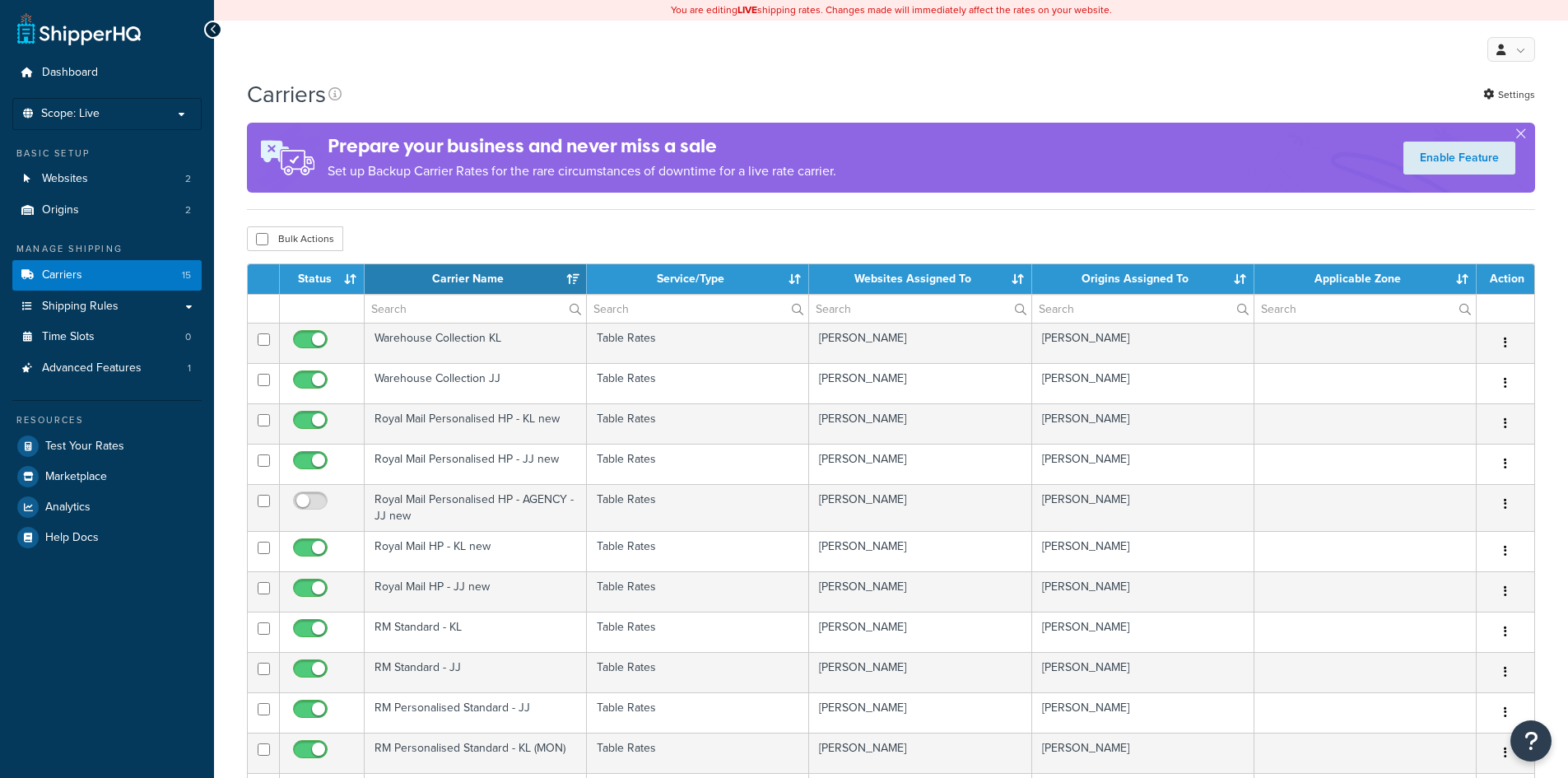
select select "15"
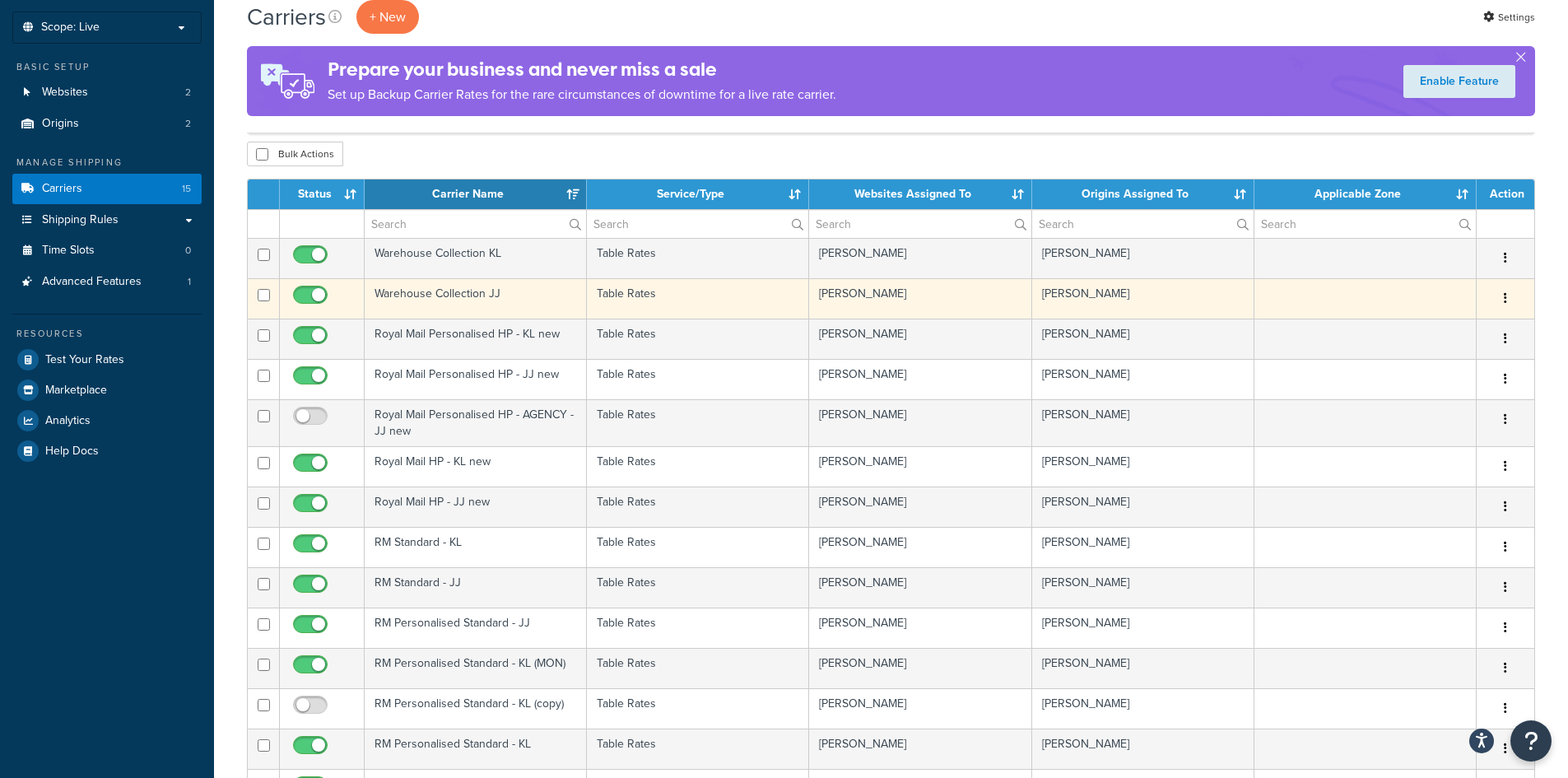
scroll to position [82, 0]
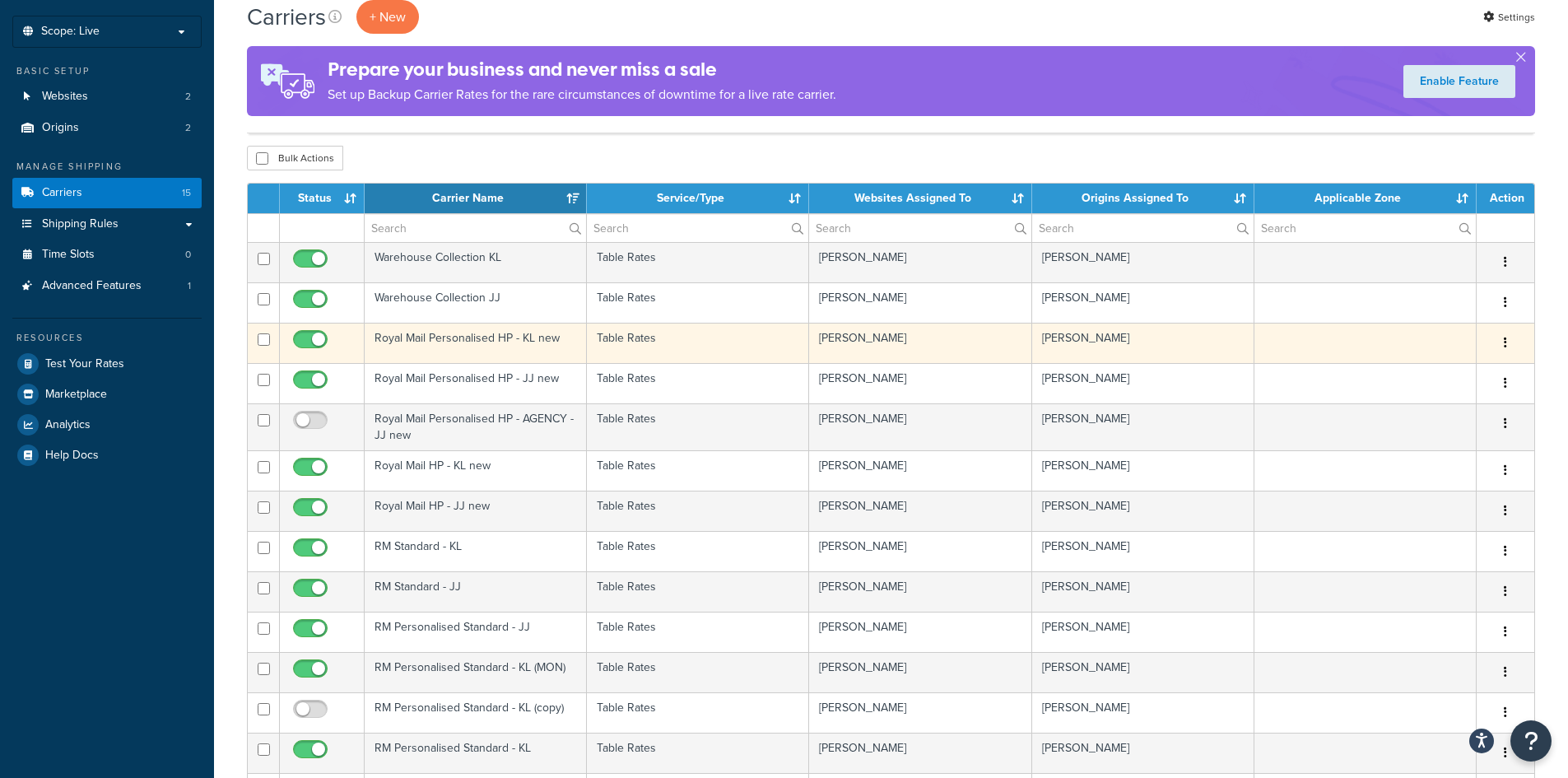
click at [556, 344] on td "Royal Mail Personalised HP - KL new" at bounding box center [476, 342] width 222 height 40
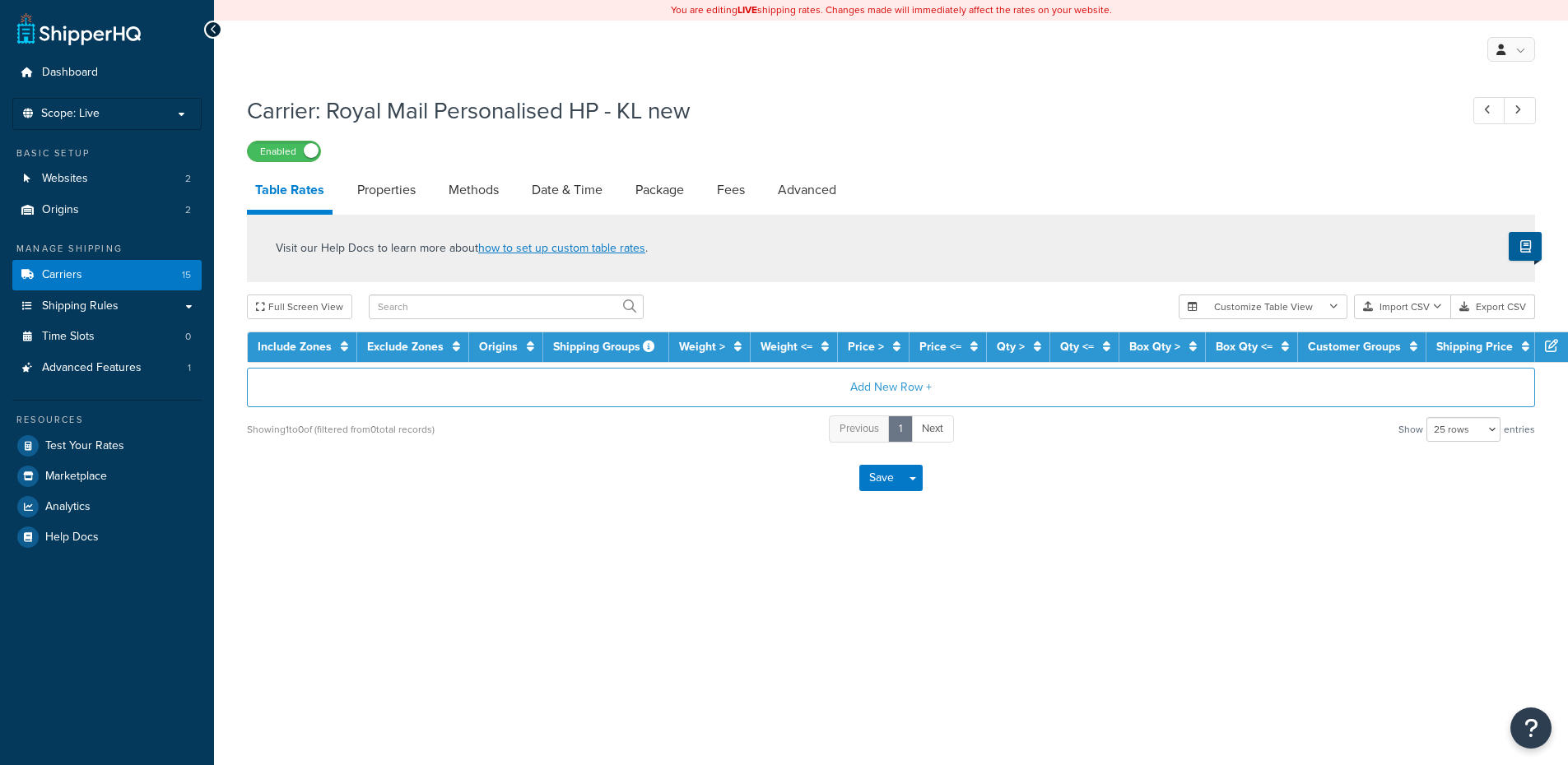
select select "25"
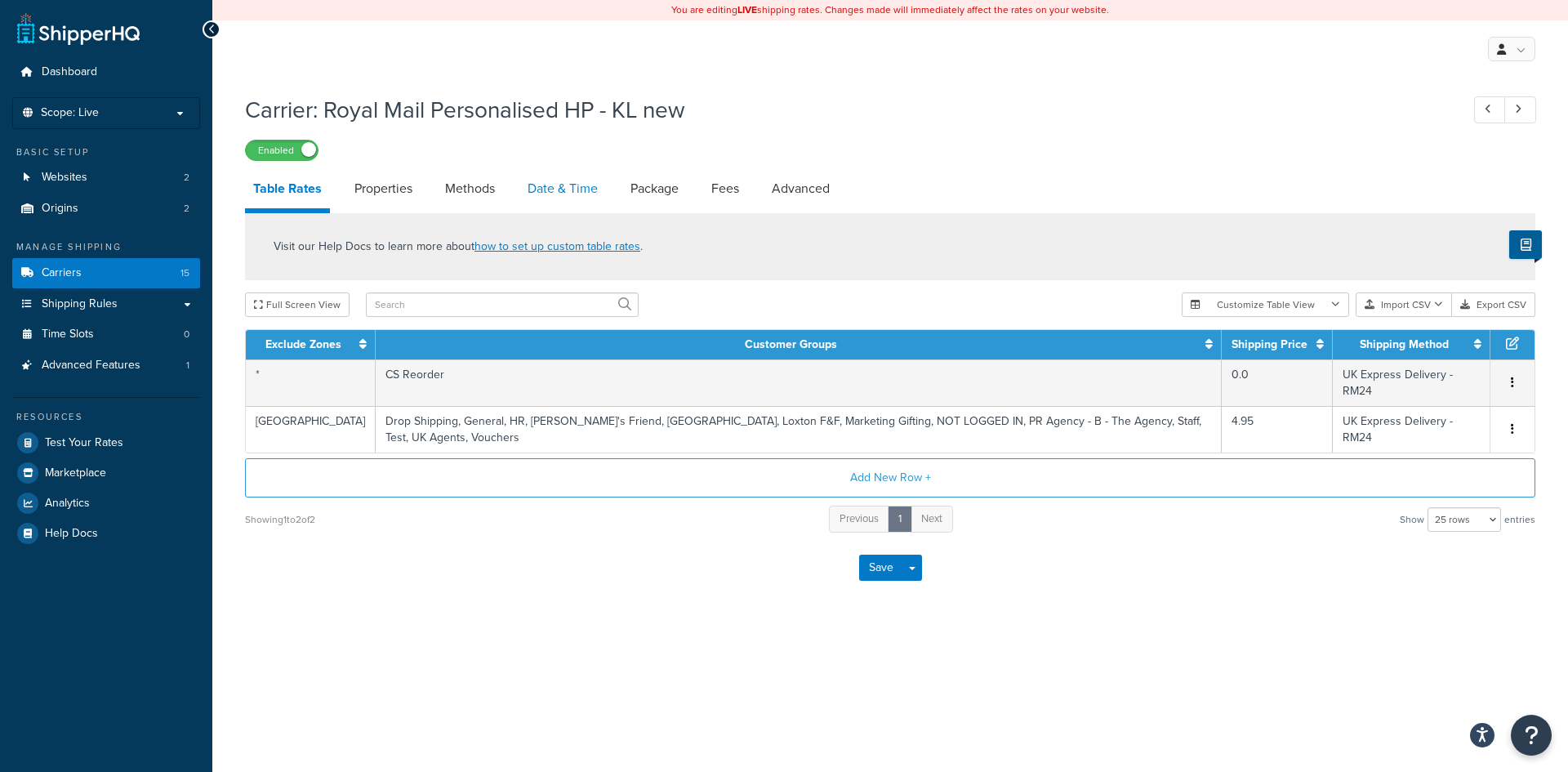
click at [556, 198] on link "Date & Time" at bounding box center [563, 188] width 87 height 39
select select "MMMd"
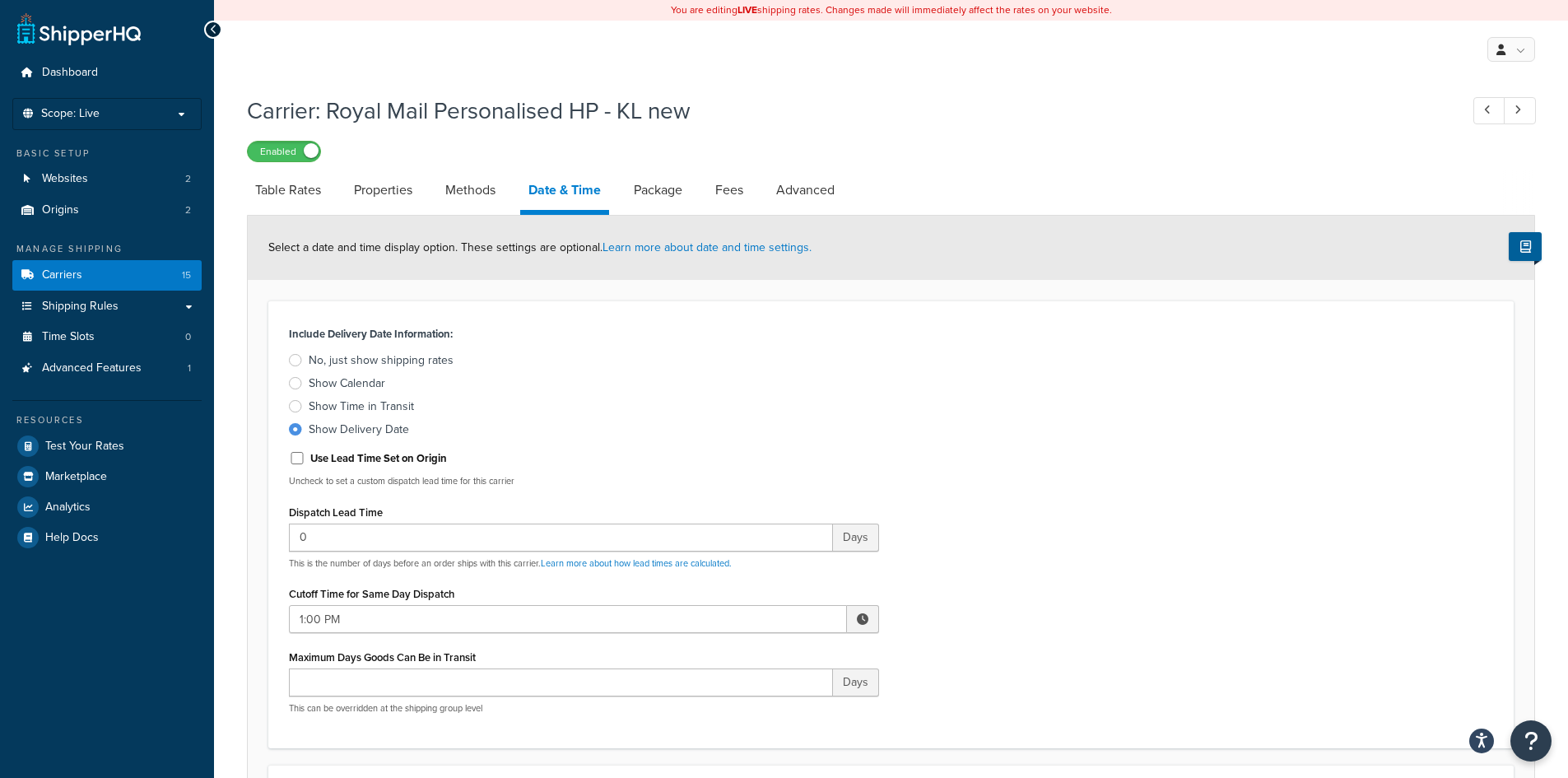
select select "25"
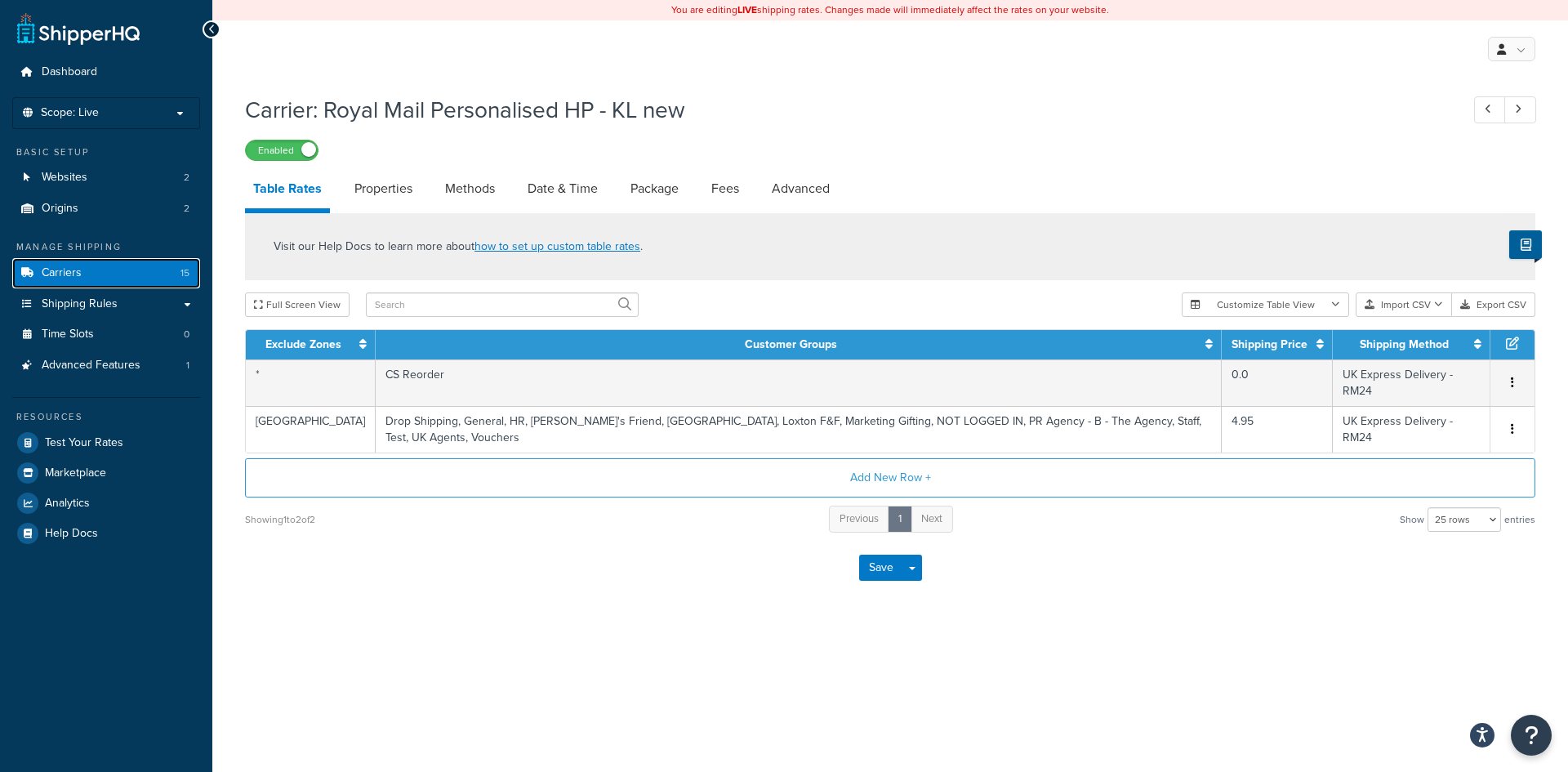
click at [114, 271] on link "Carriers 15" at bounding box center [106, 273] width 188 height 30
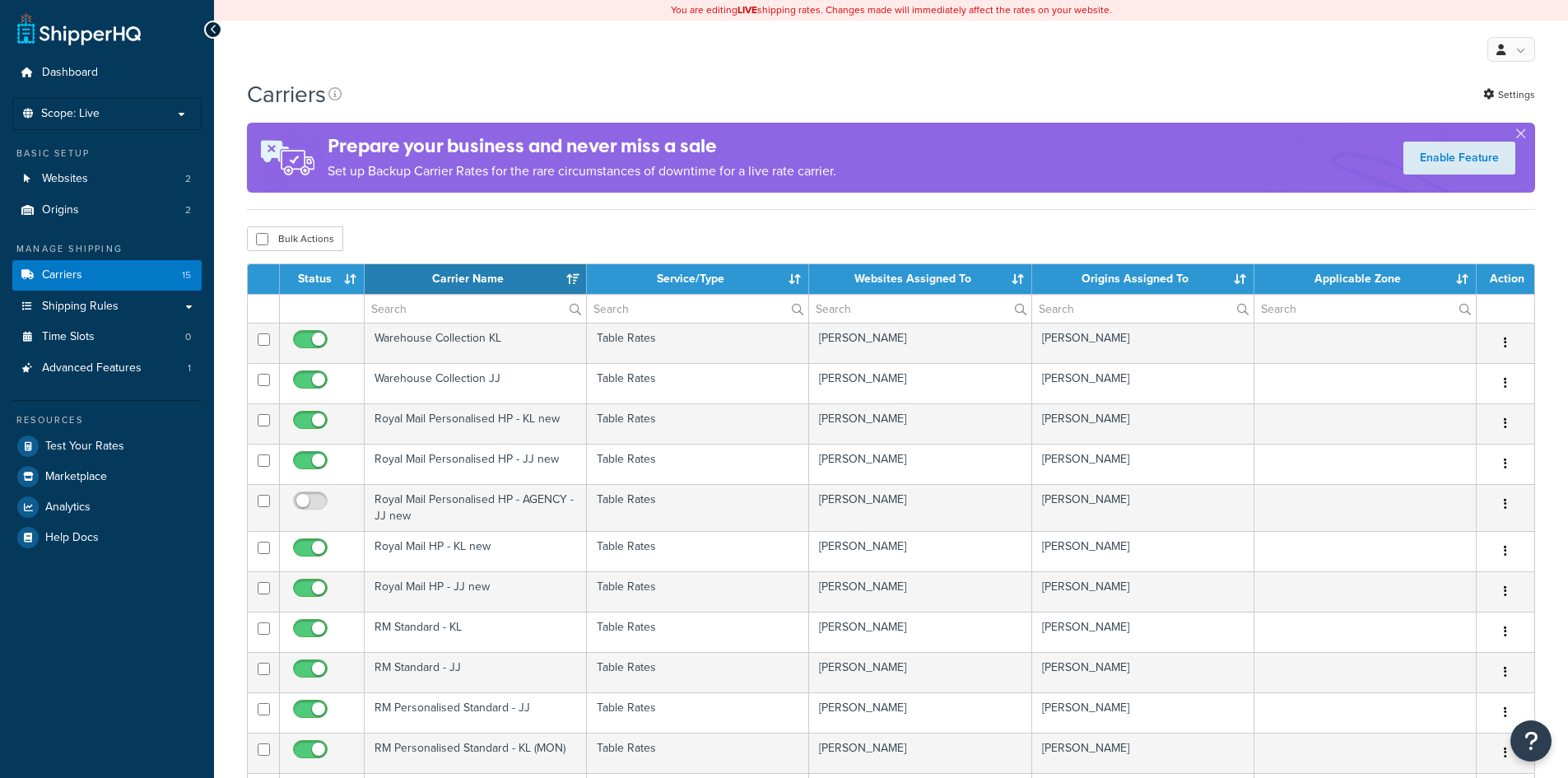
select select "15"
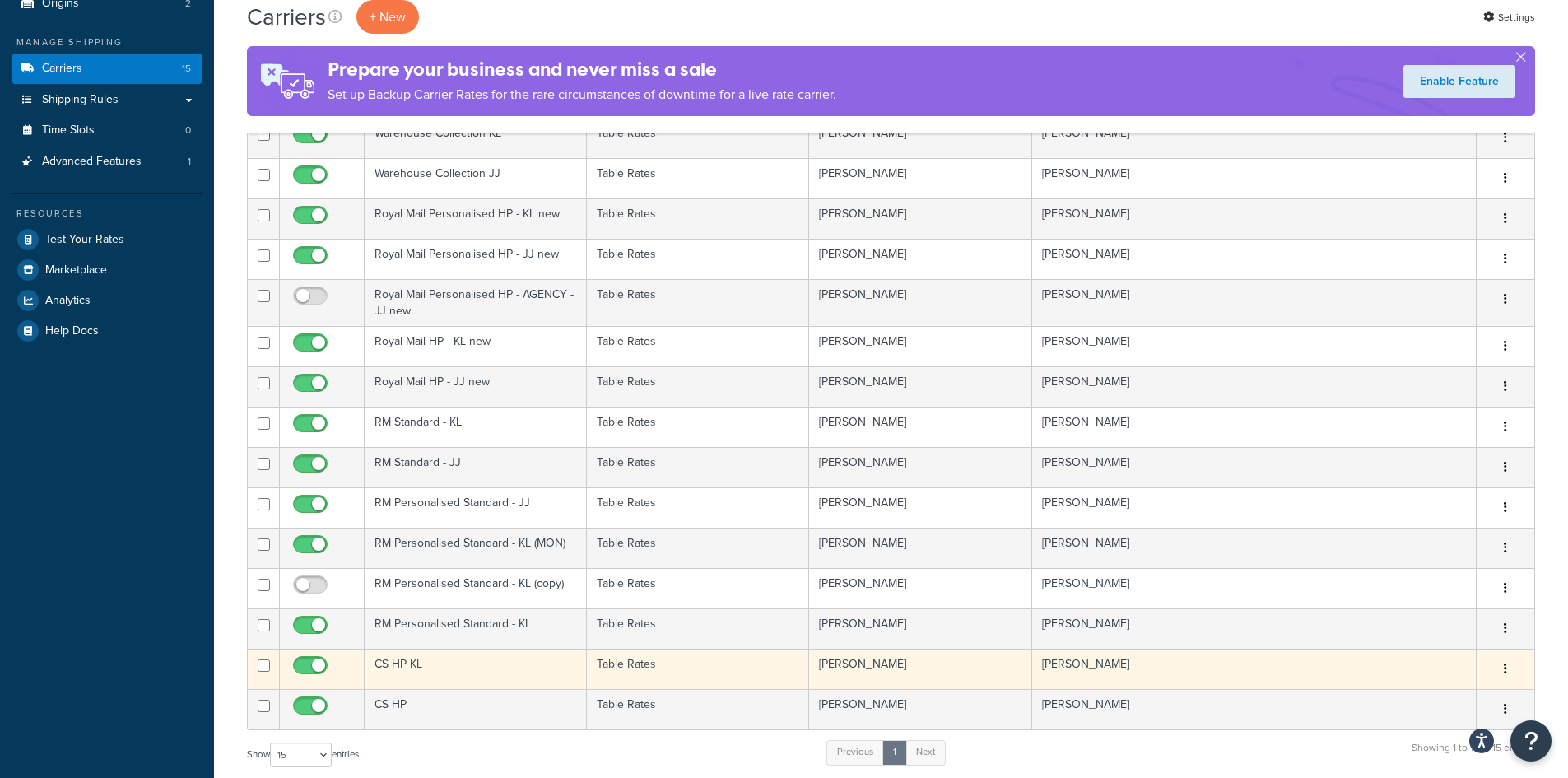
scroll to position [247, 0]
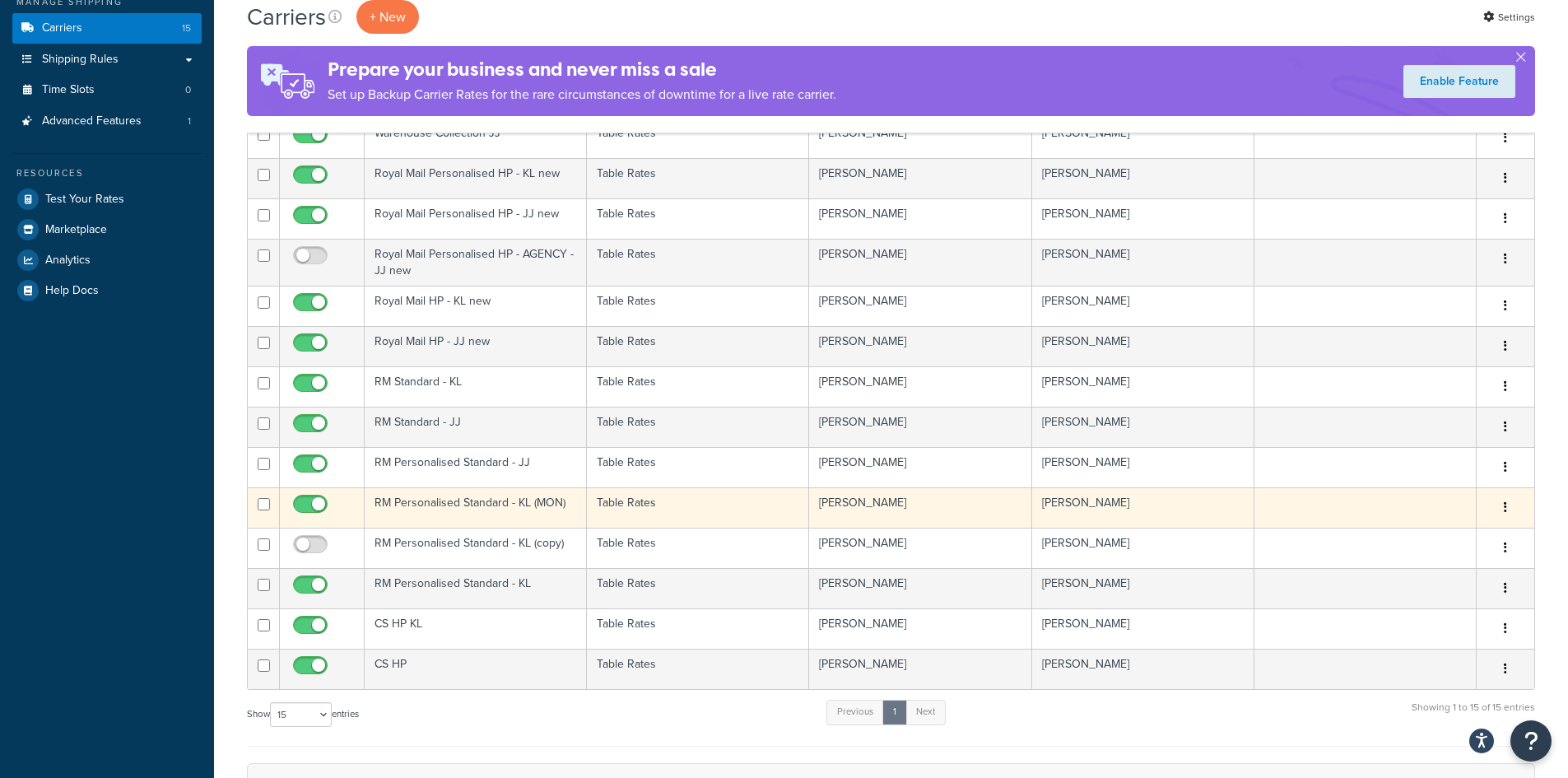
click at [670, 509] on td "Table Rates" at bounding box center [698, 507] width 222 height 40
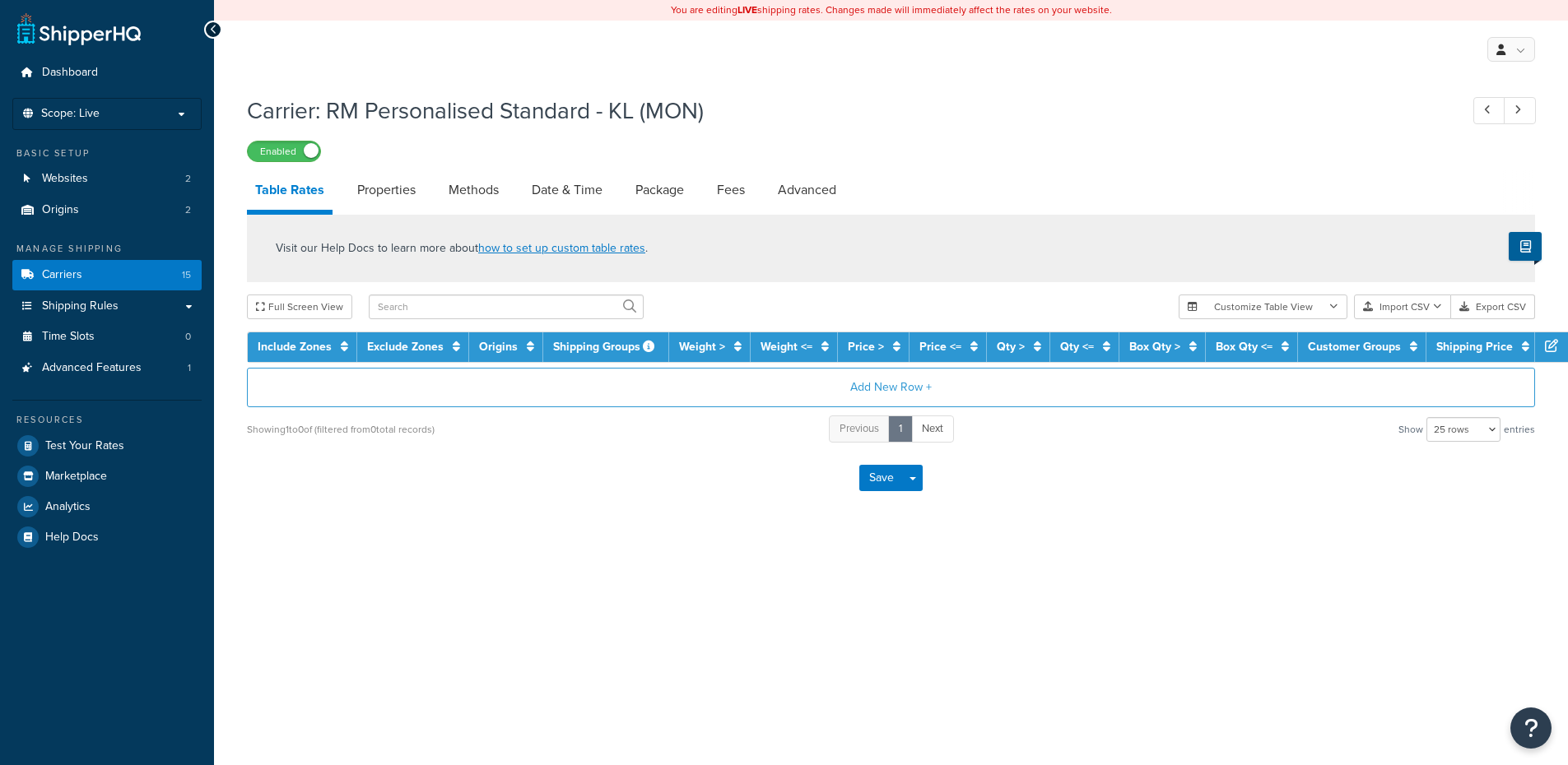
select select "25"
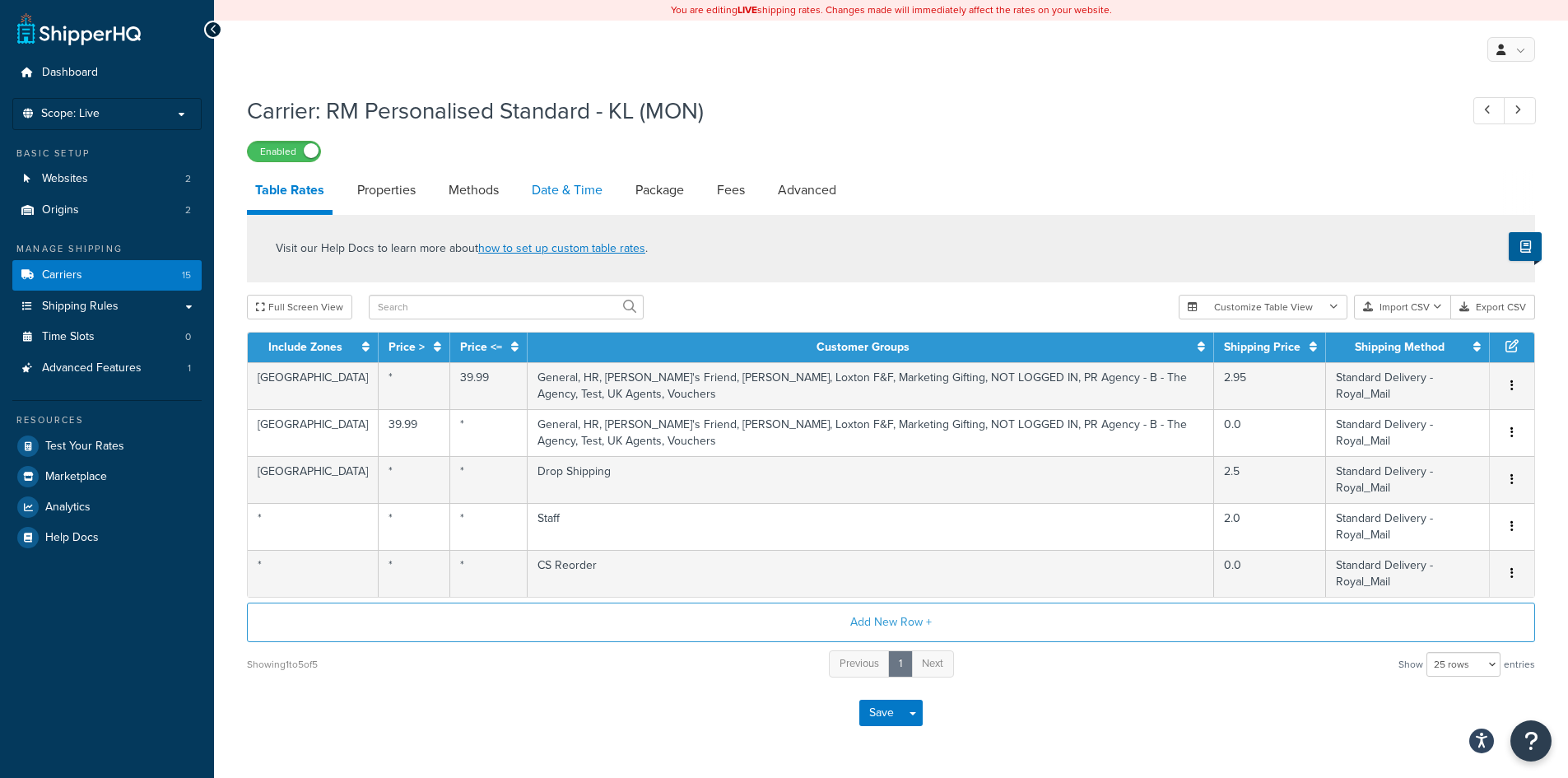
click at [544, 196] on link "Date & Time" at bounding box center [567, 189] width 87 height 39
select select "MMMd"
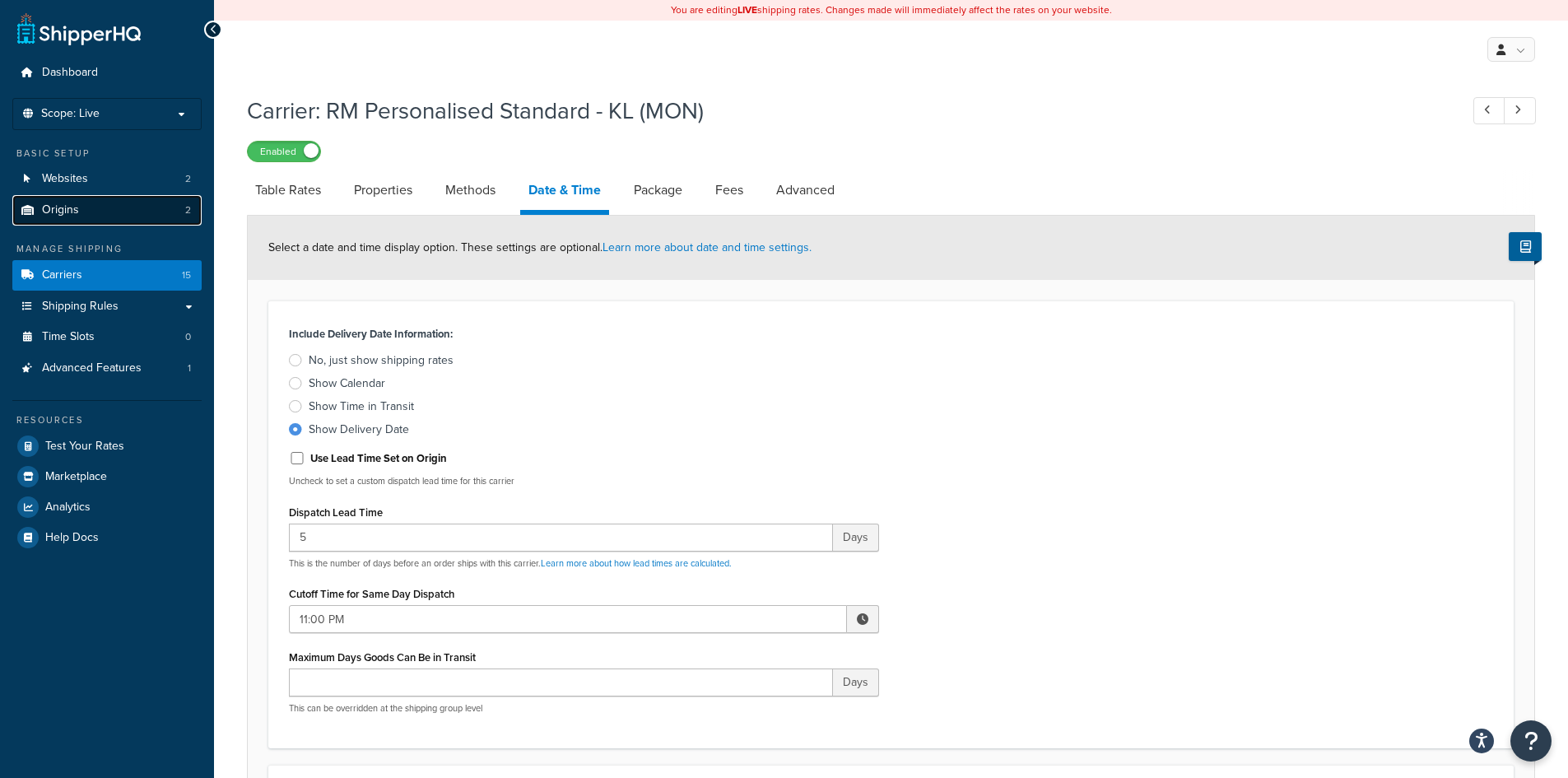
click at [86, 210] on link "Origins 2" at bounding box center [107, 210] width 190 height 31
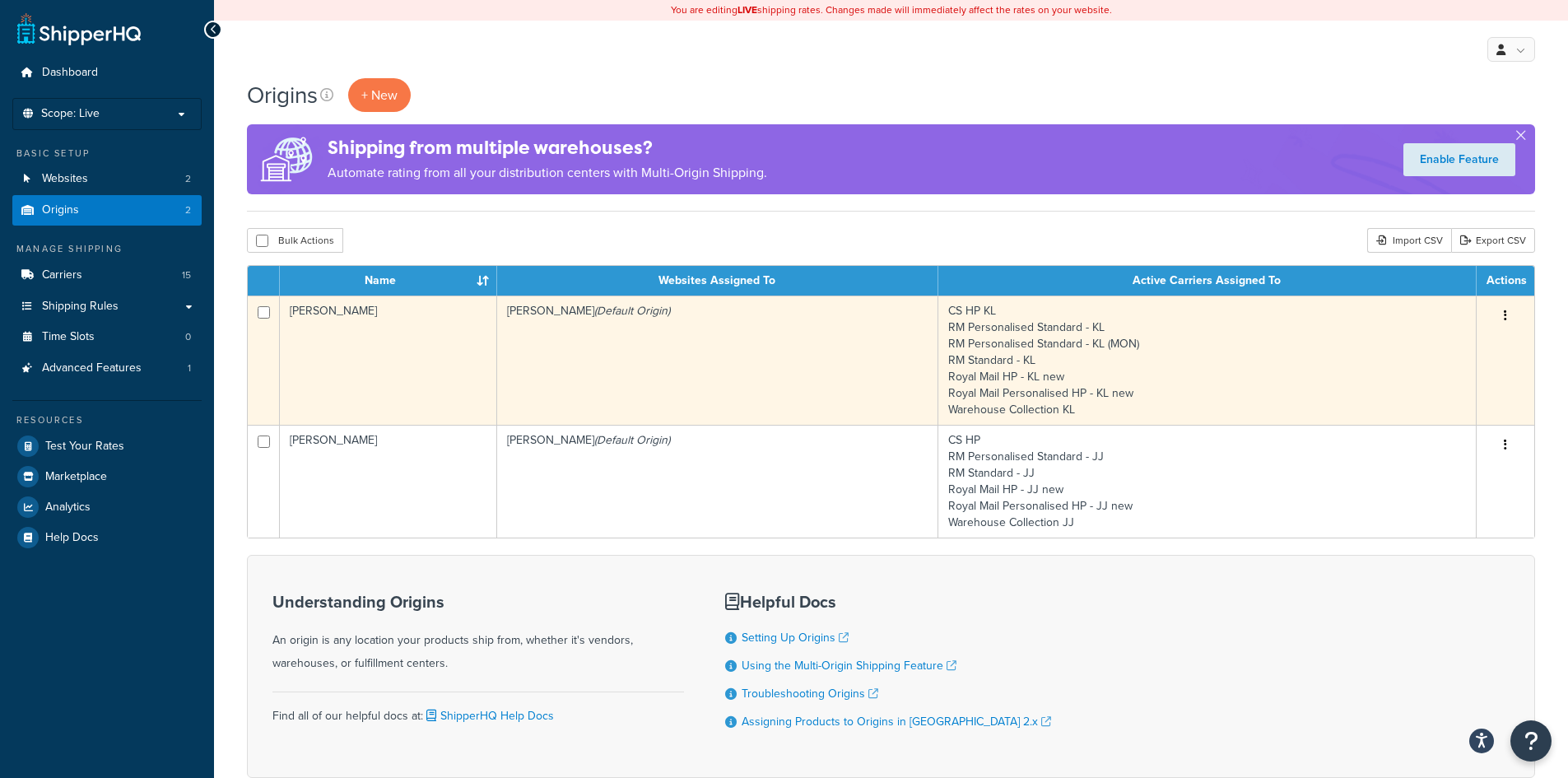
click at [823, 329] on td "Katie Loxton (Default Origin)" at bounding box center [717, 360] width 441 height 129
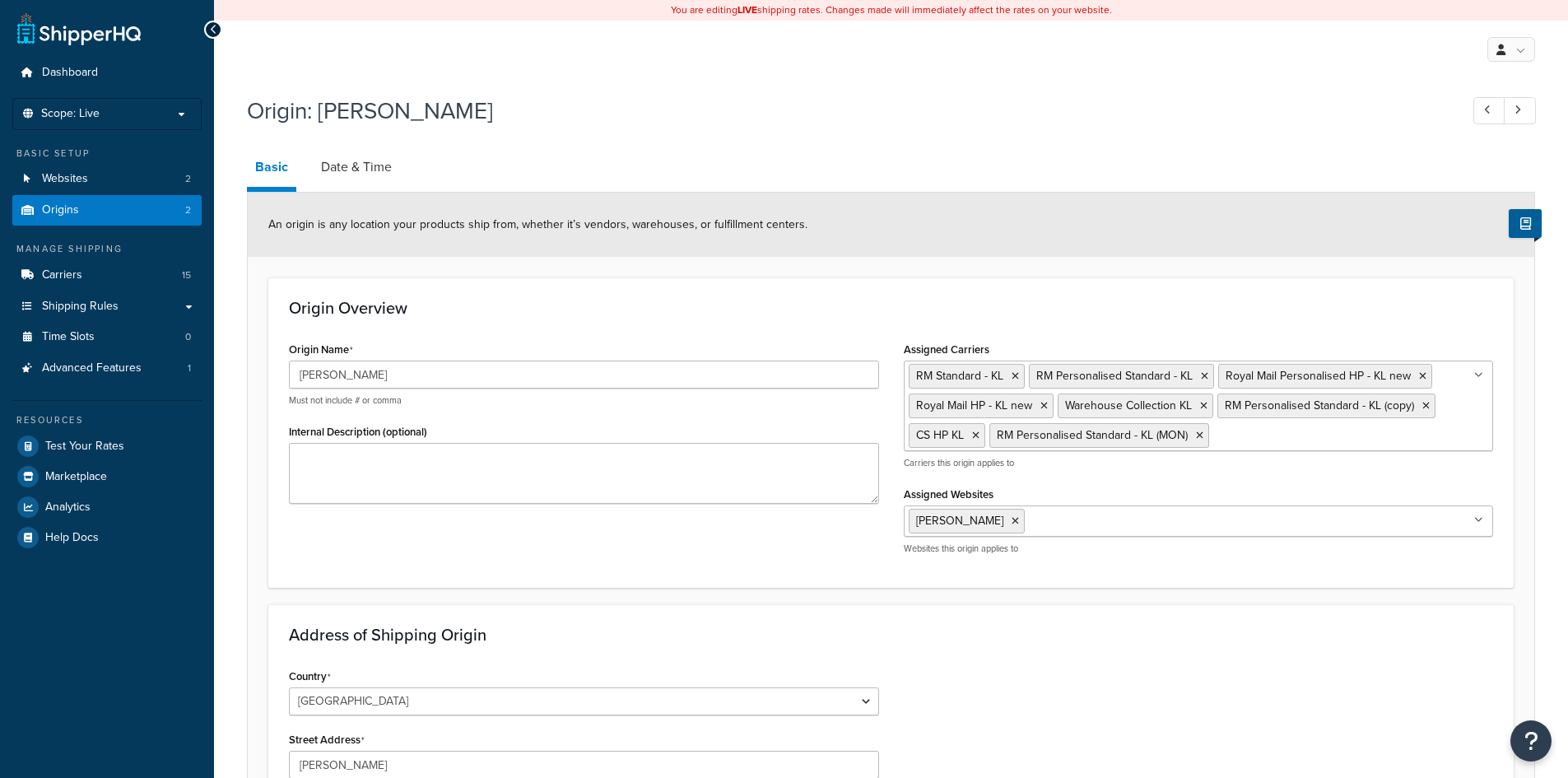
select select "1226"
click at [366, 167] on link "Date & Time" at bounding box center [356, 167] width 87 height 39
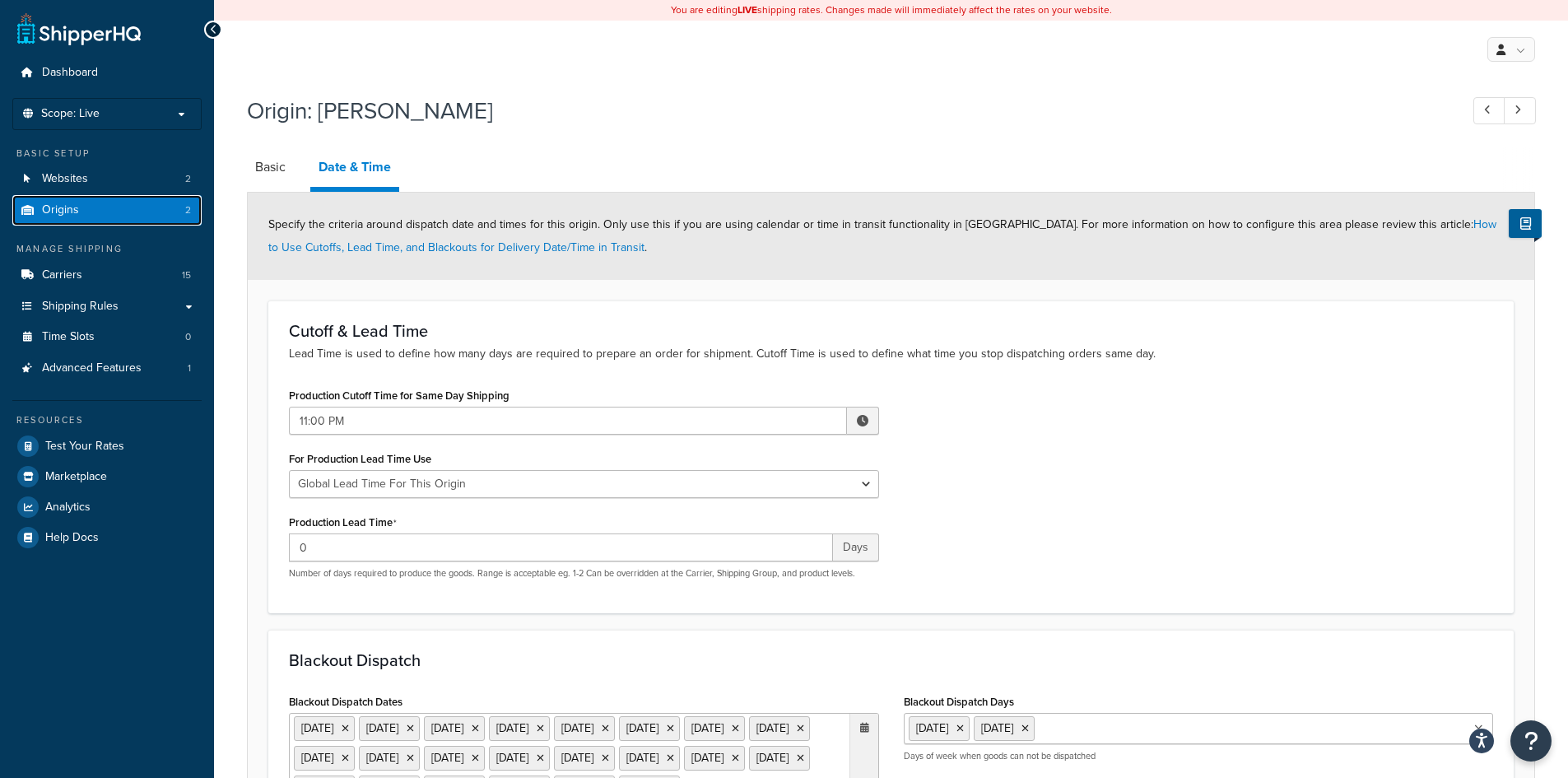
click at [105, 210] on link "Origins 2" at bounding box center [107, 210] width 190 height 31
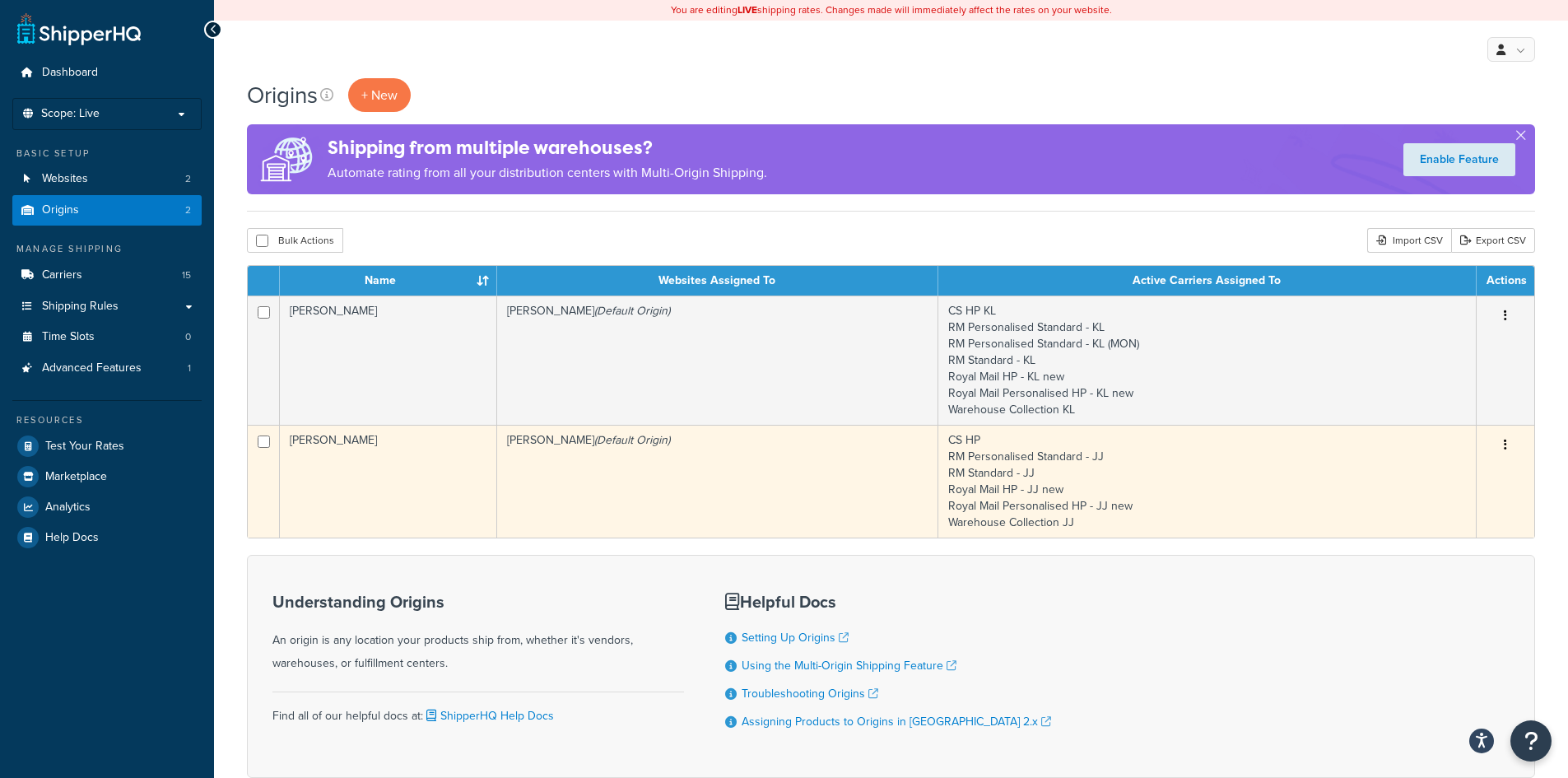
click at [609, 467] on td "[PERSON_NAME] (Default Origin)" at bounding box center [717, 480] width 441 height 113
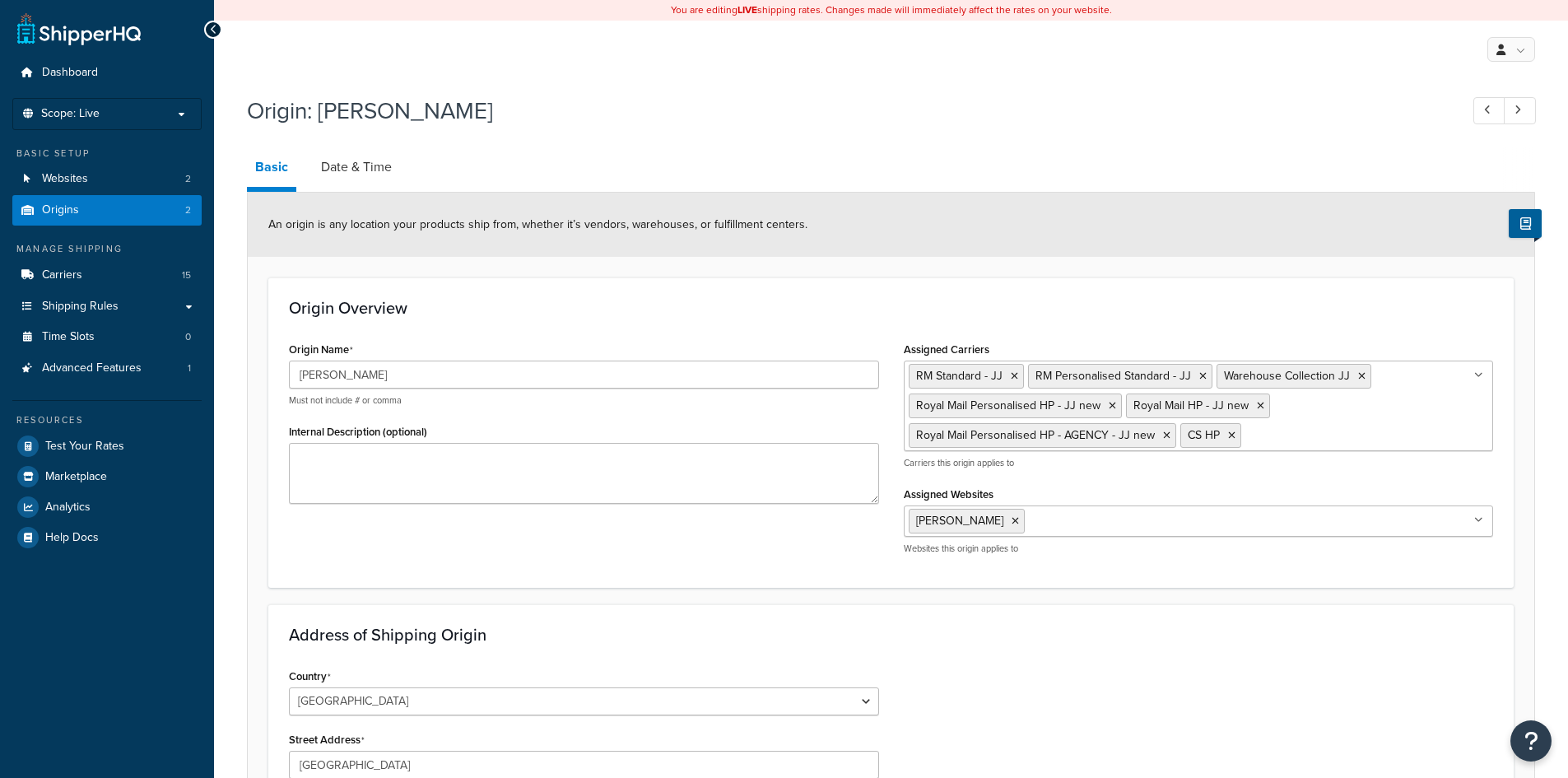
select select "1226"
click at [381, 187] on link "Date & Time" at bounding box center [356, 167] width 87 height 39
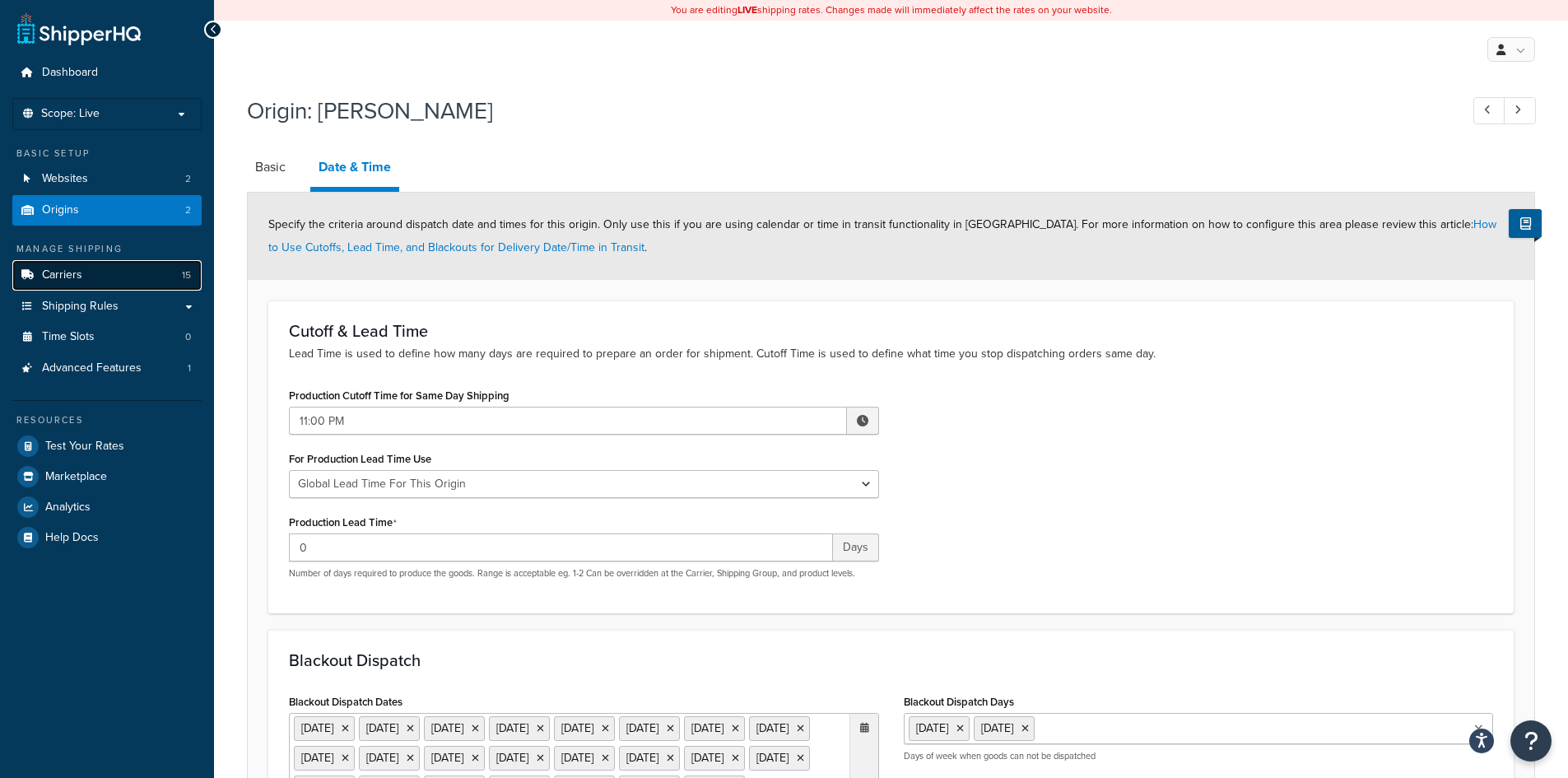
click at [90, 279] on link "Carriers 15" at bounding box center [107, 275] width 190 height 31
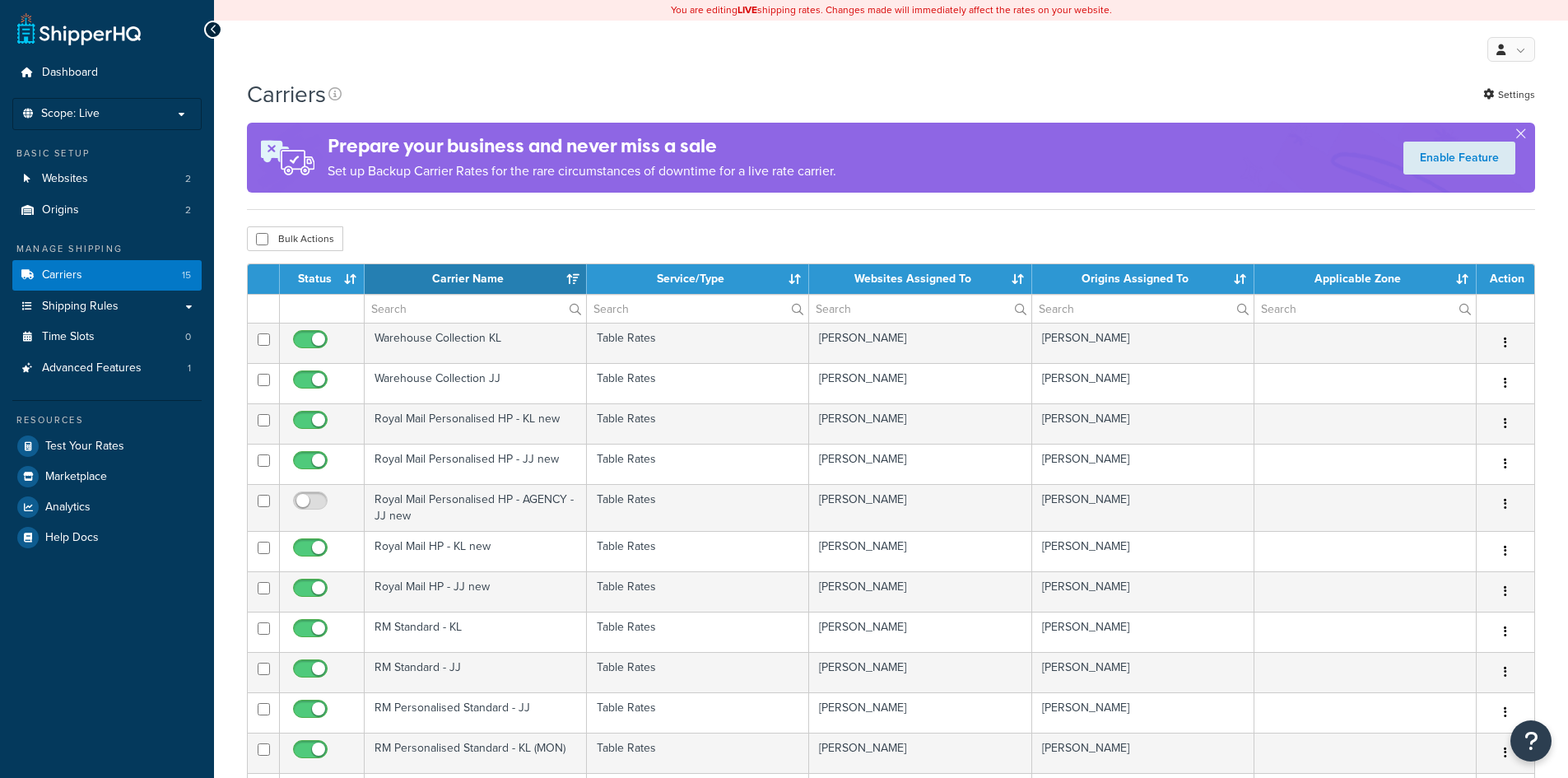
select select "15"
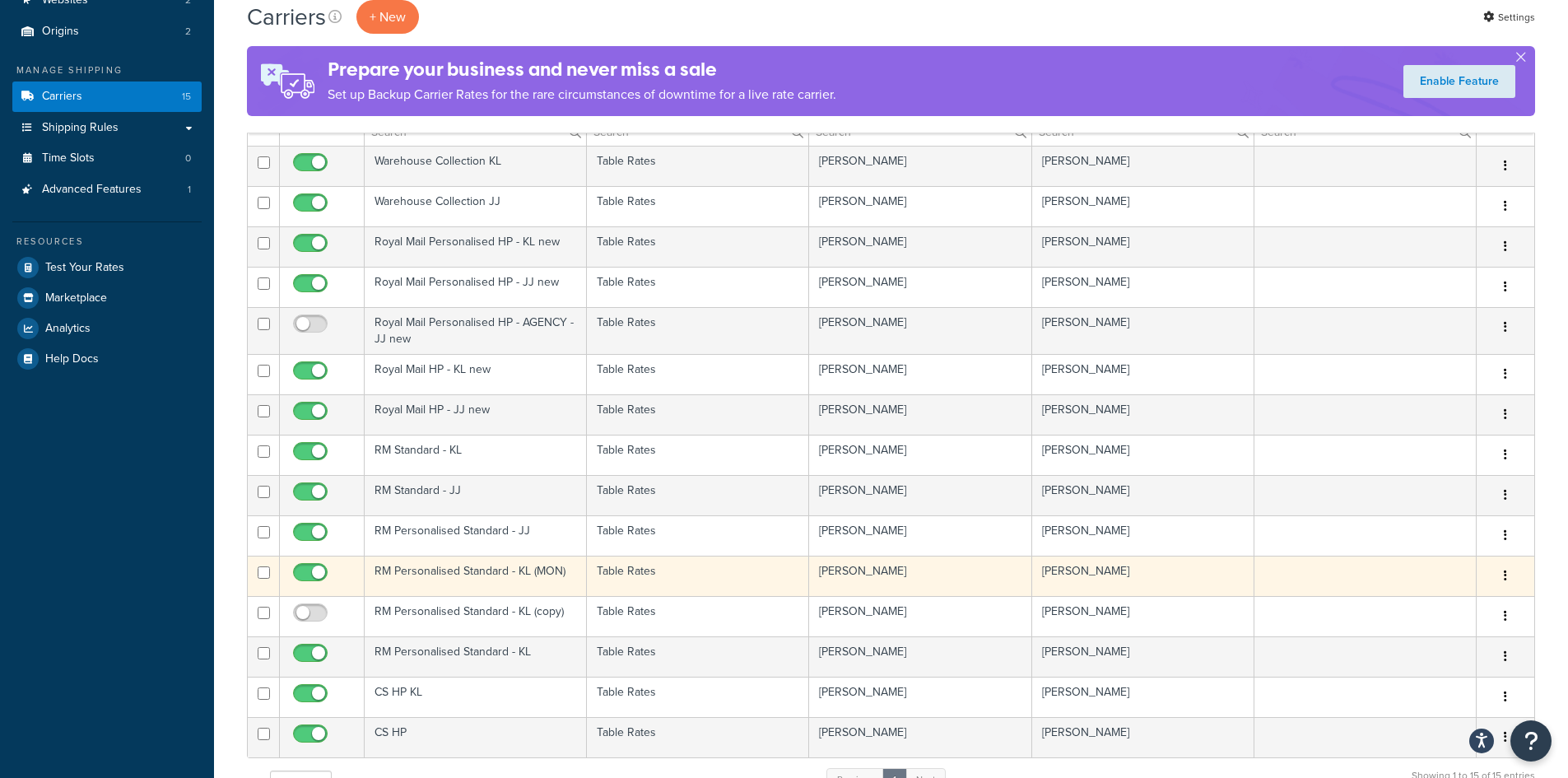
scroll to position [164, 0]
